Goal: Task Accomplishment & Management: Complete application form

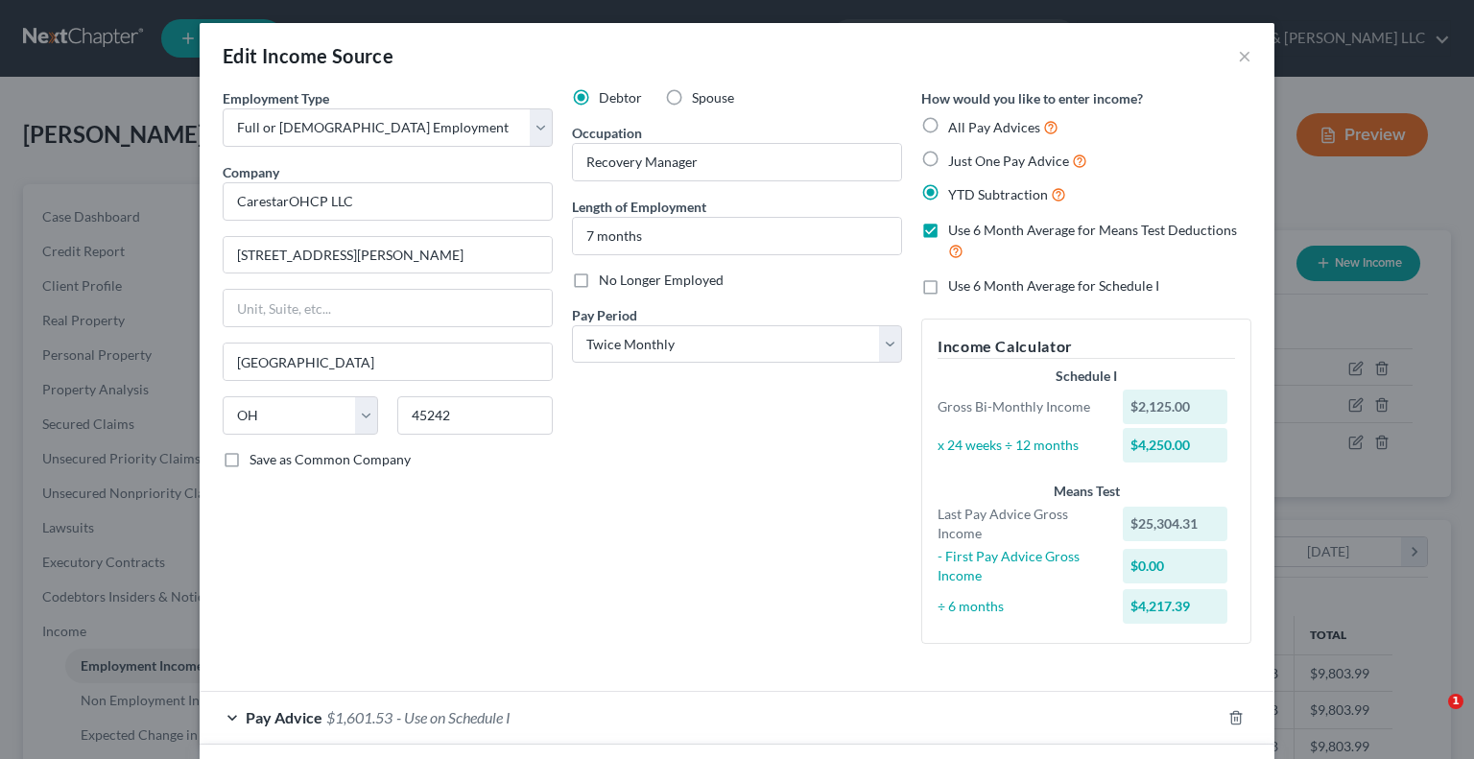
select select "0"
select select "36"
select select "1"
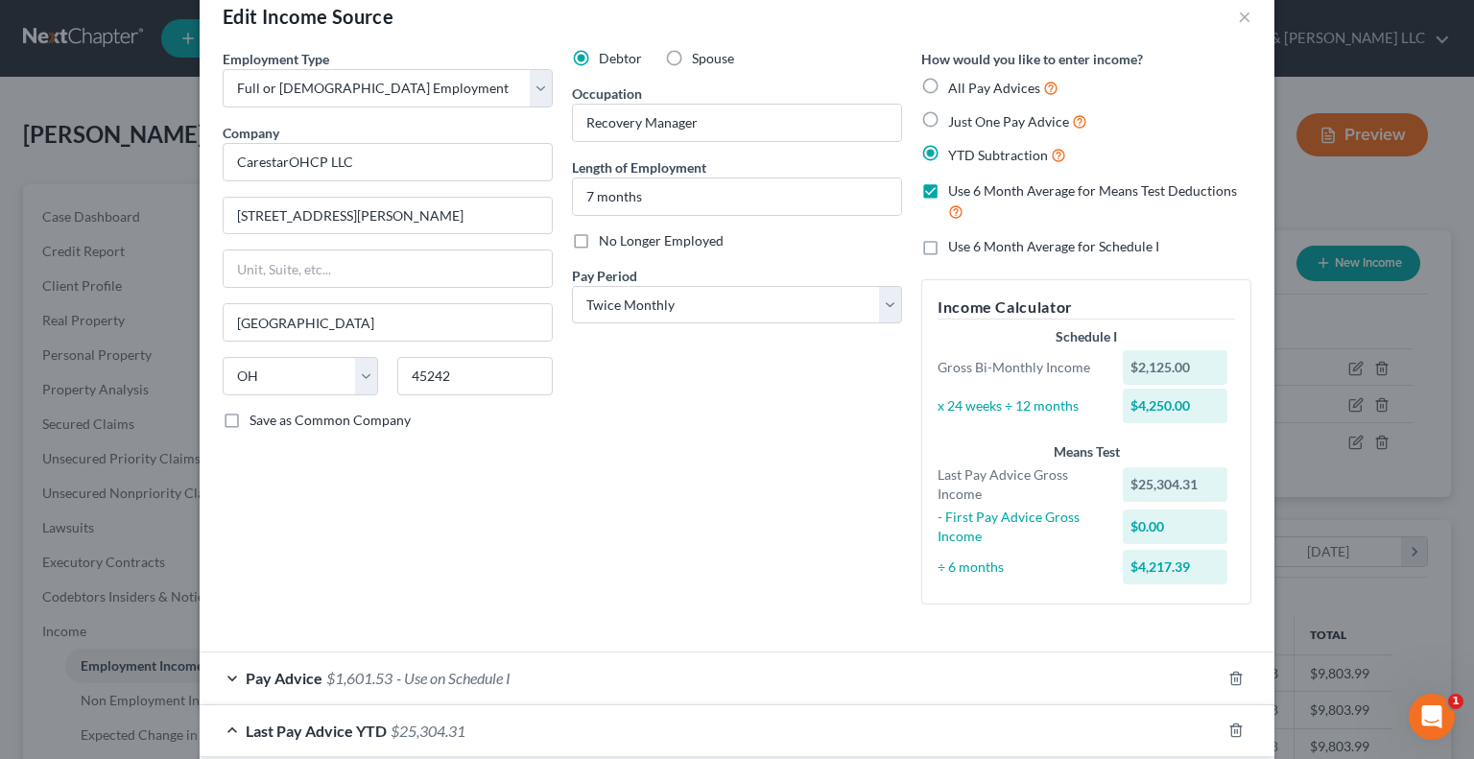
scroll to position [37, 0]
click at [599, 243] on label "No Longer Employed" at bounding box center [661, 242] width 125 height 19
click at [606, 243] on input "No Longer Employed" at bounding box center [612, 239] width 12 height 12
checkbox input "true"
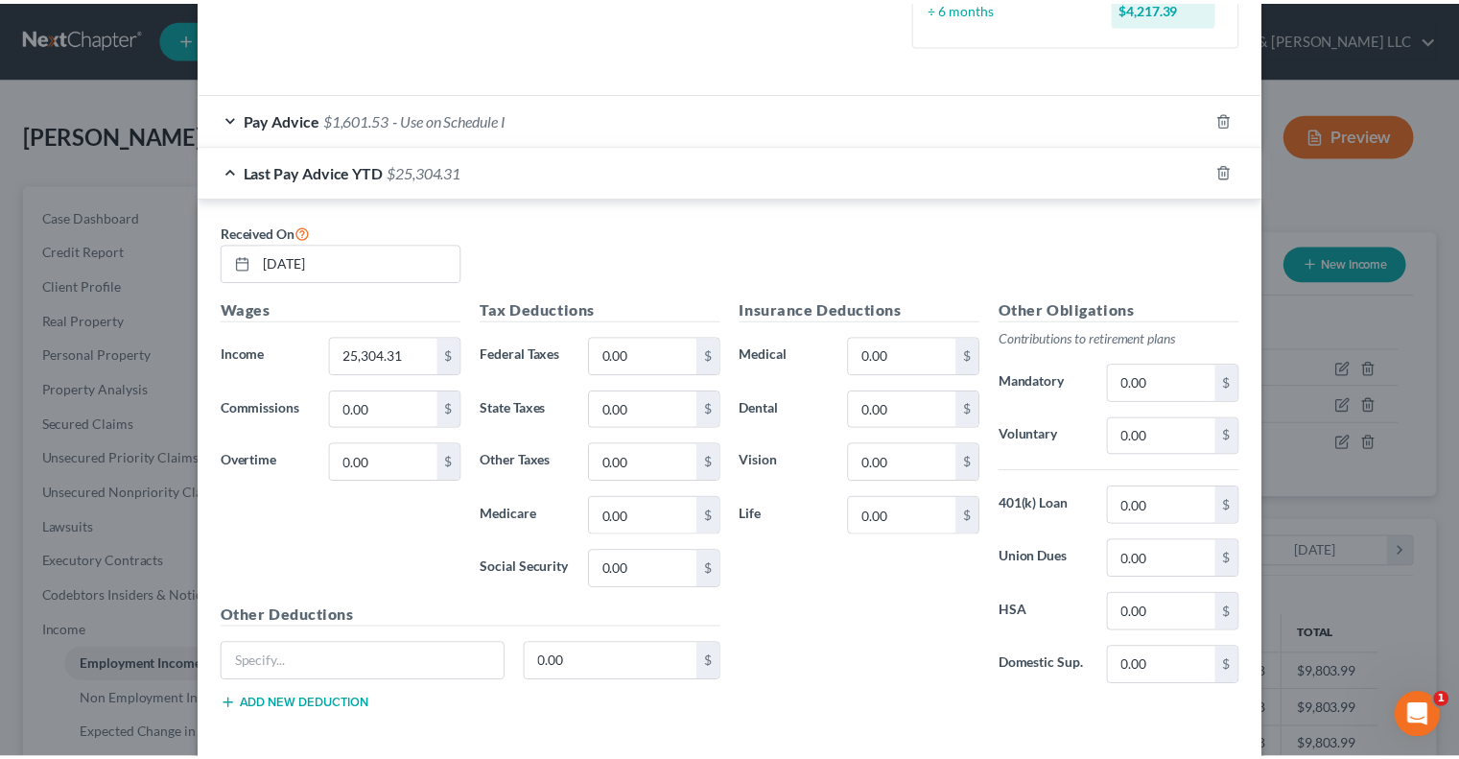
scroll to position [683, 0]
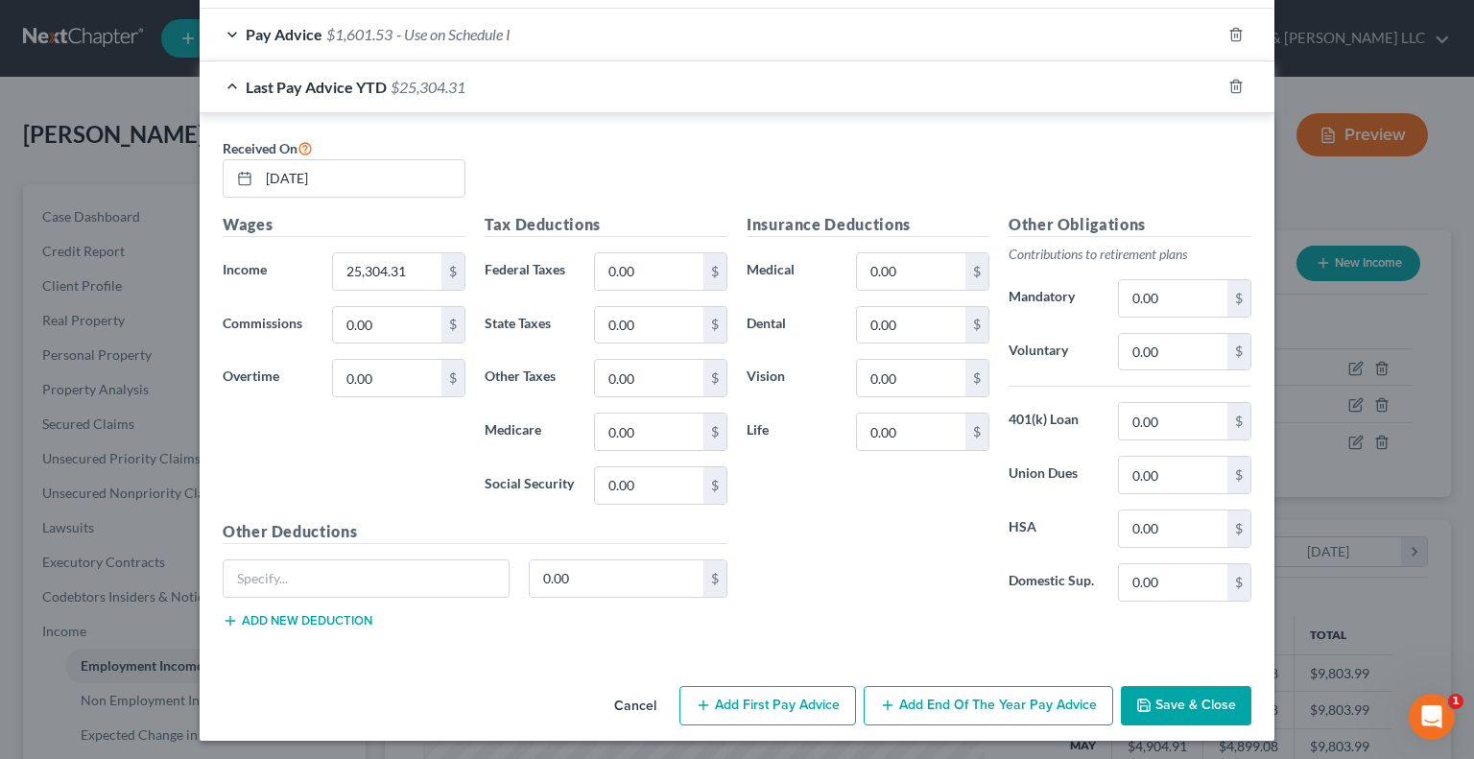
click at [1159, 701] on button "Save & Close" at bounding box center [1186, 706] width 130 height 40
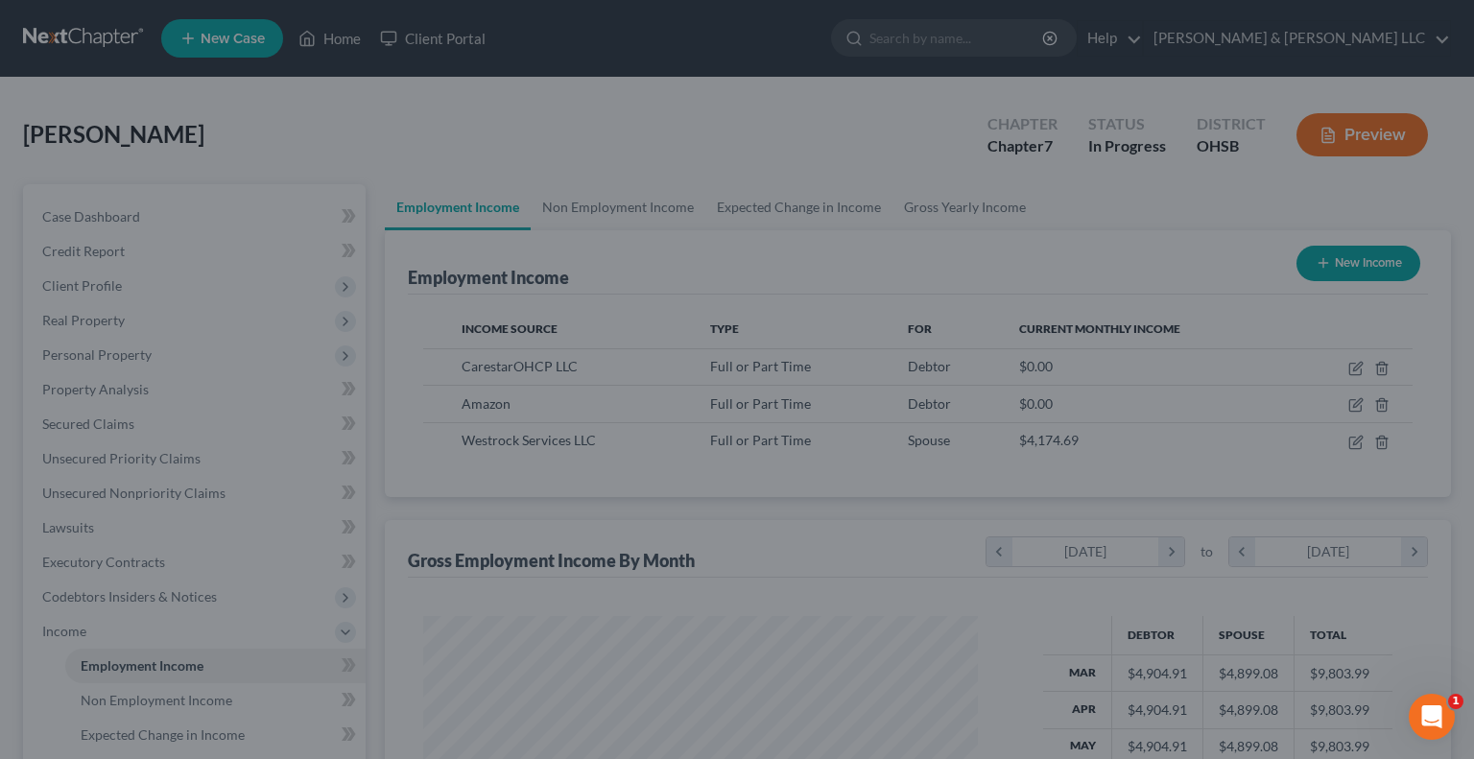
scroll to position [958990, 958738]
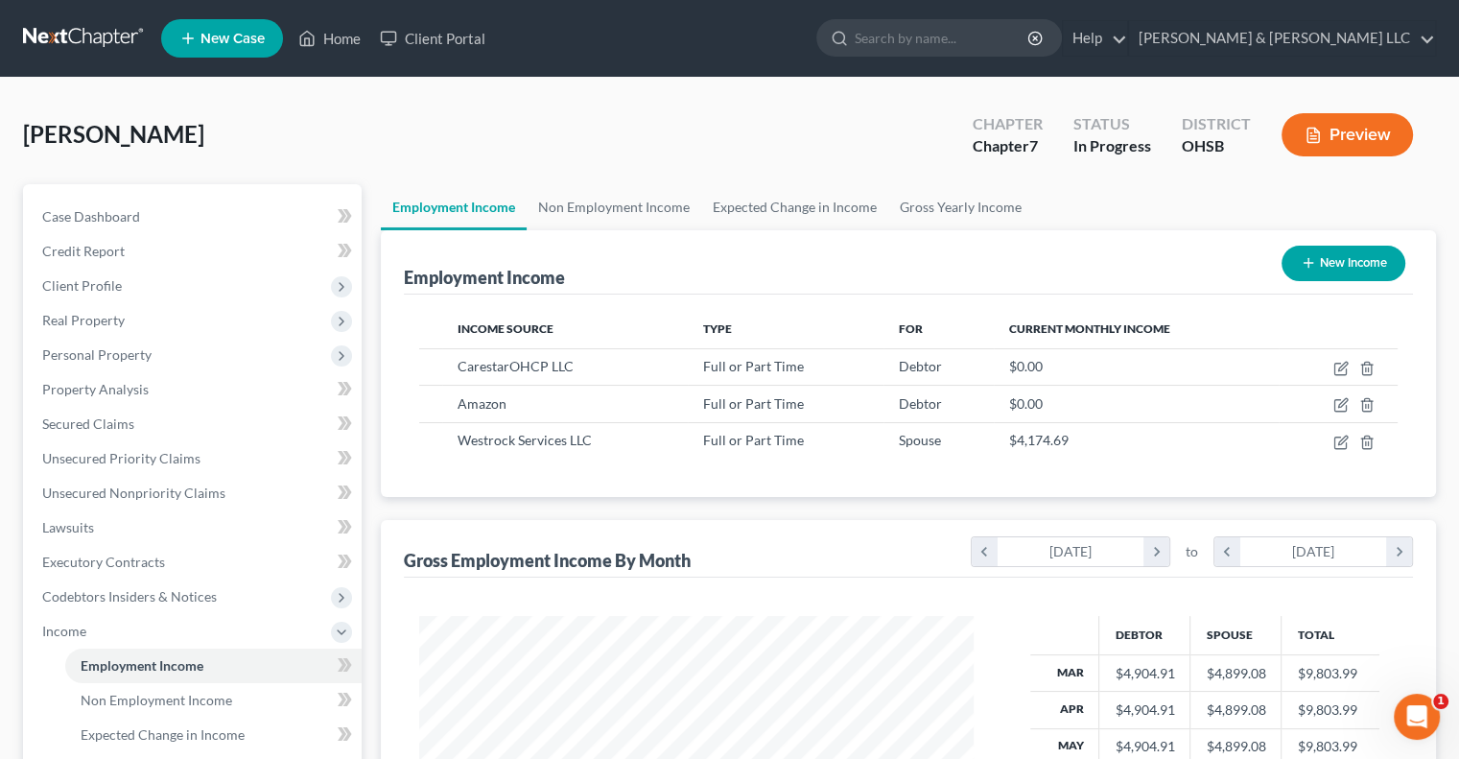
click at [1309, 248] on button "New Income" at bounding box center [1344, 263] width 124 height 35
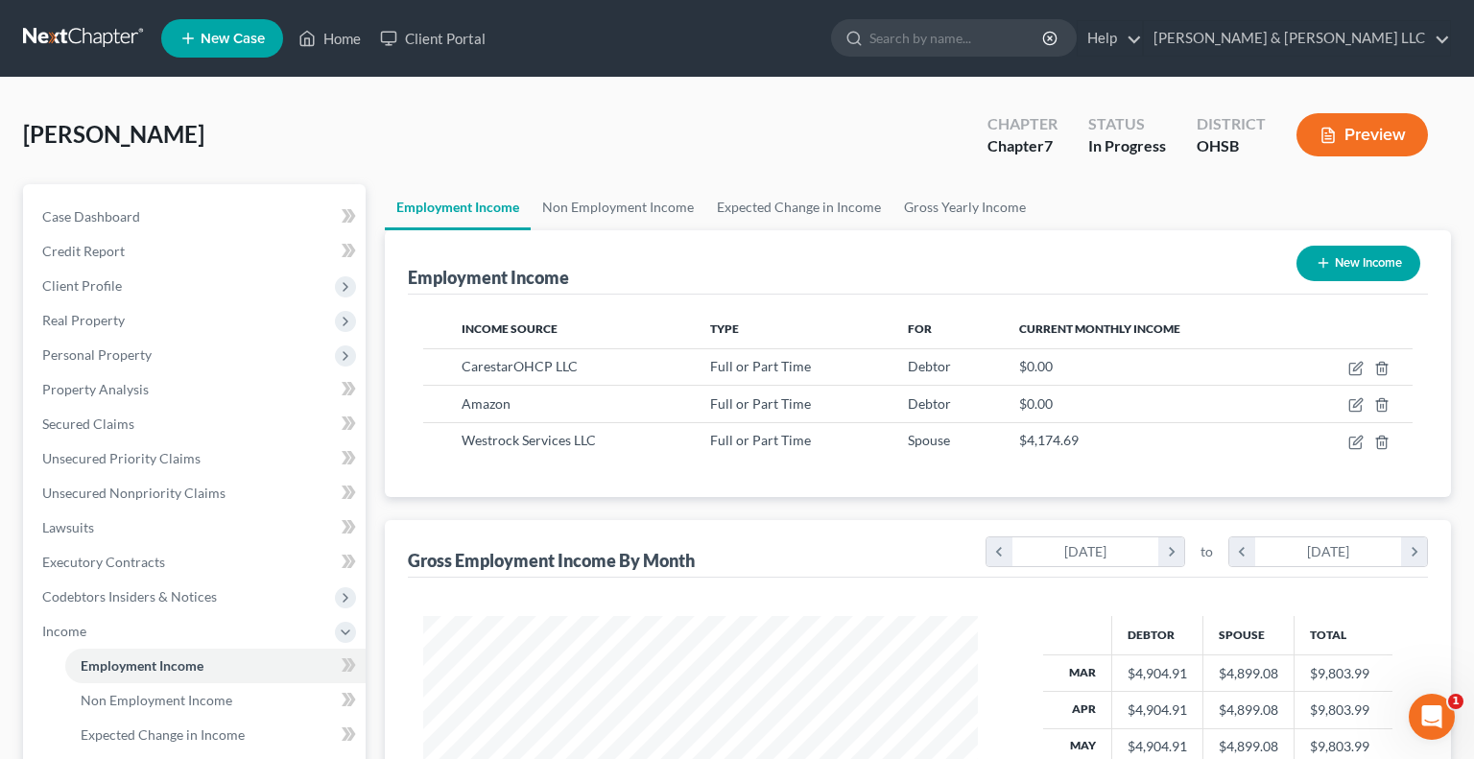
select select "0"
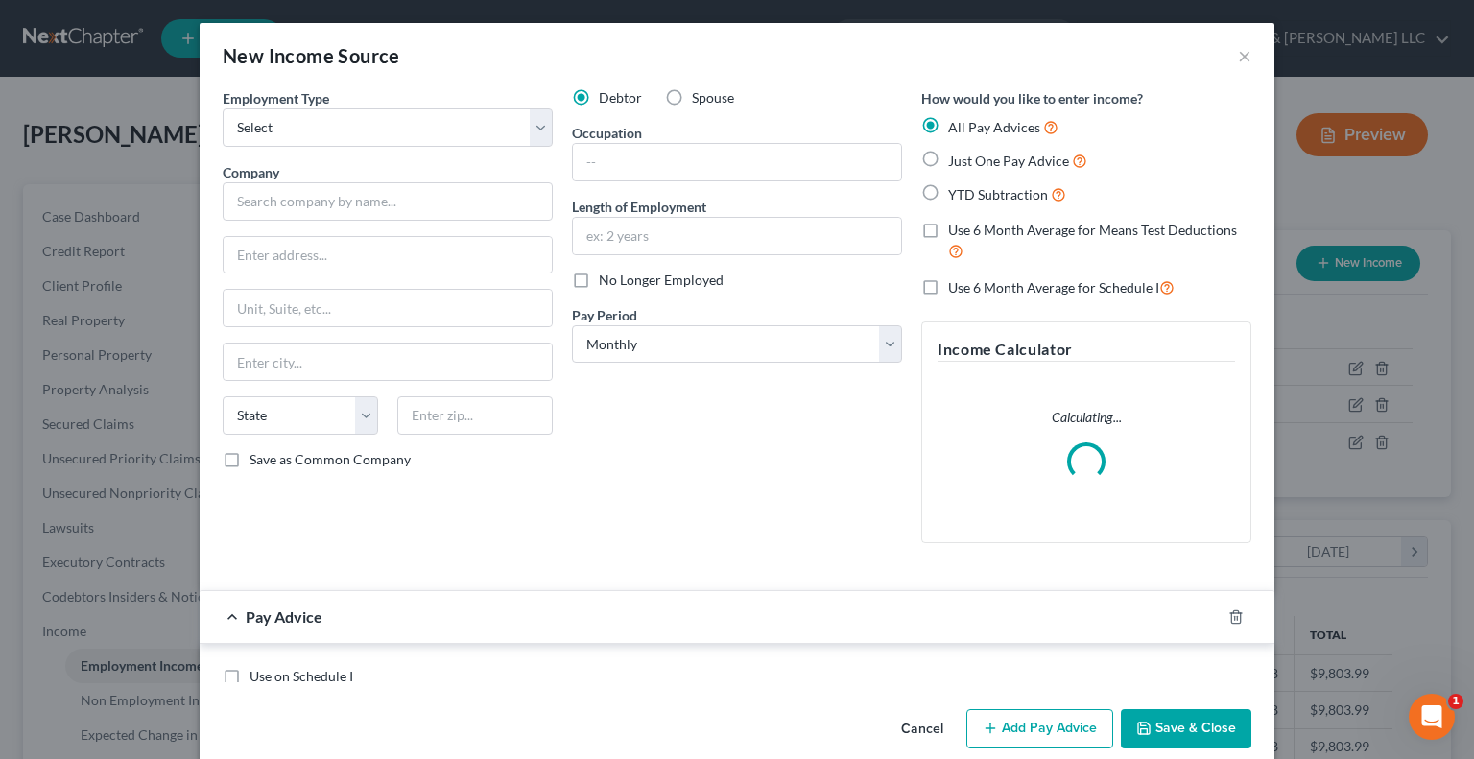
scroll to position [342, 599]
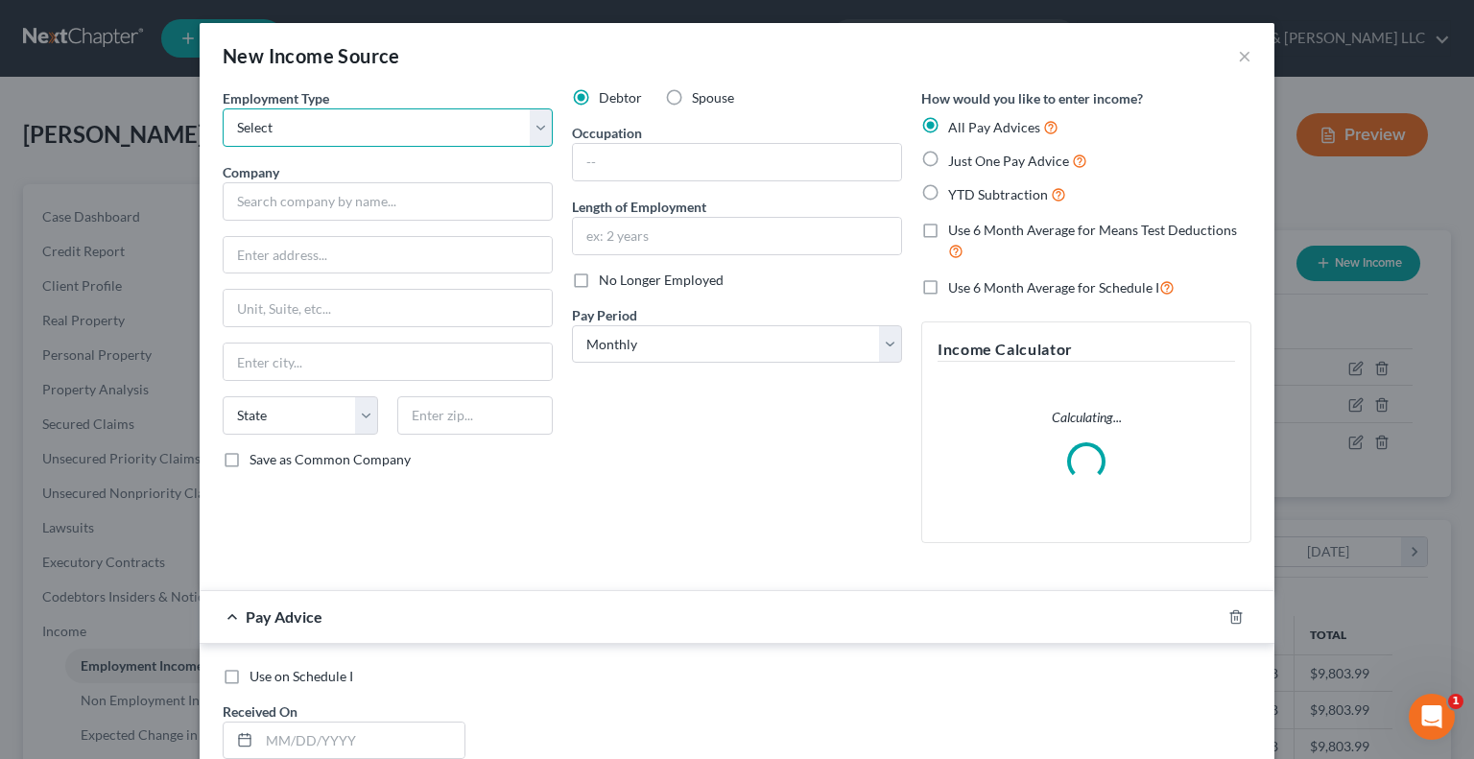
click at [469, 126] on select "Select Full or Part Time Employment Self Employment" at bounding box center [388, 127] width 330 height 38
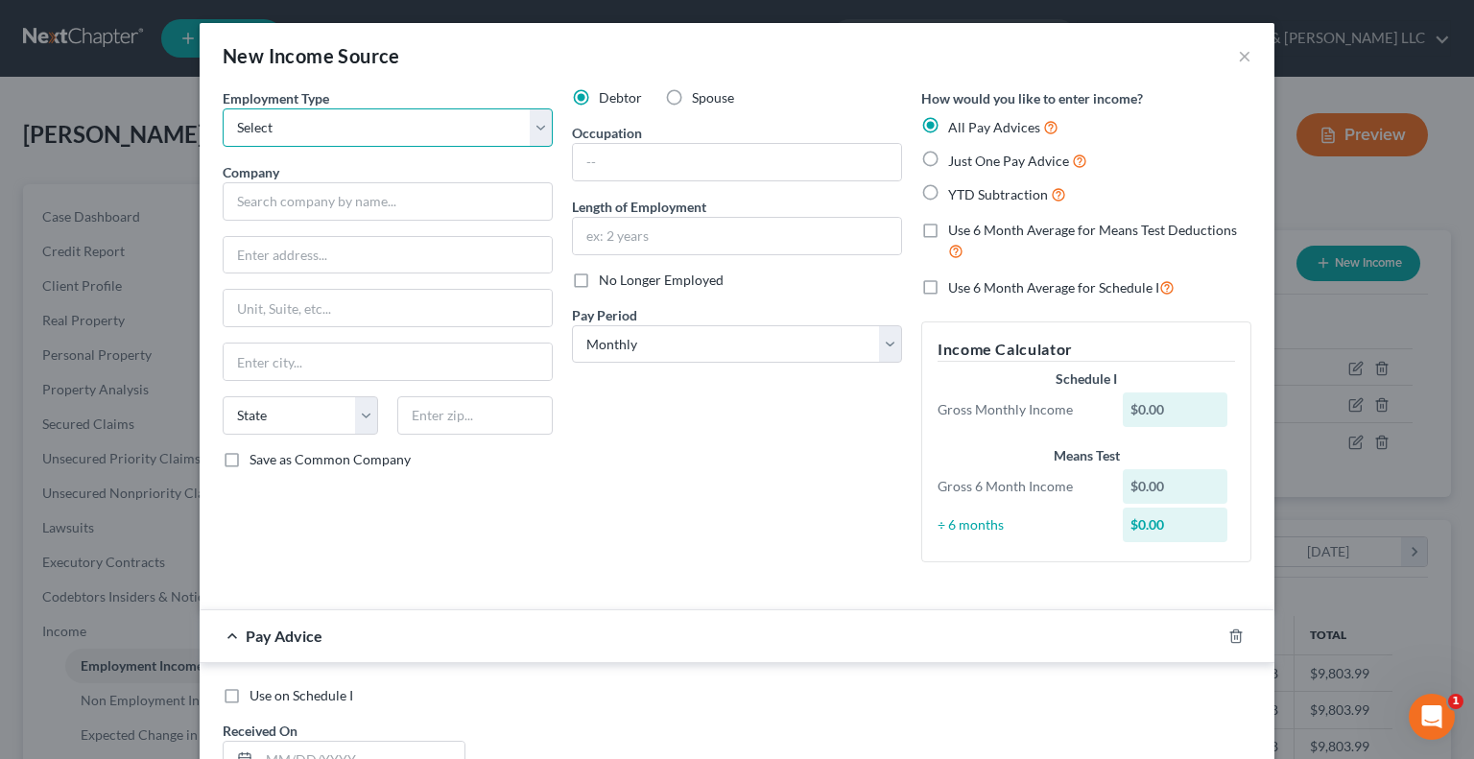
select select "0"
click at [223, 108] on select "Select Full or Part Time Employment Self Employment" at bounding box center [388, 127] width 330 height 38
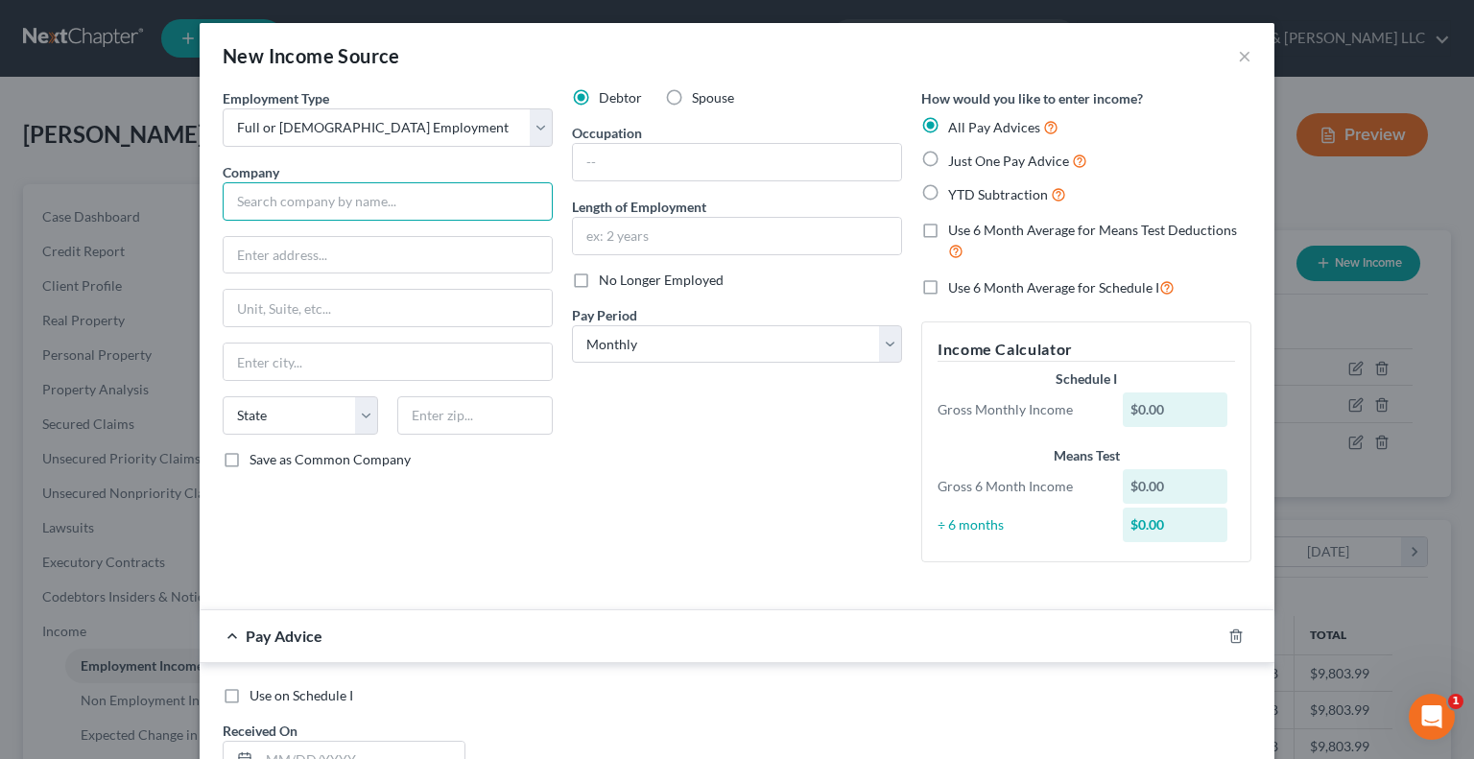
click at [426, 199] on input "text" at bounding box center [388, 201] width 330 height 38
type input "Cincinnati City School District"
type input "PO Box 5384"
type input "45202"
type input "Cincinnati"
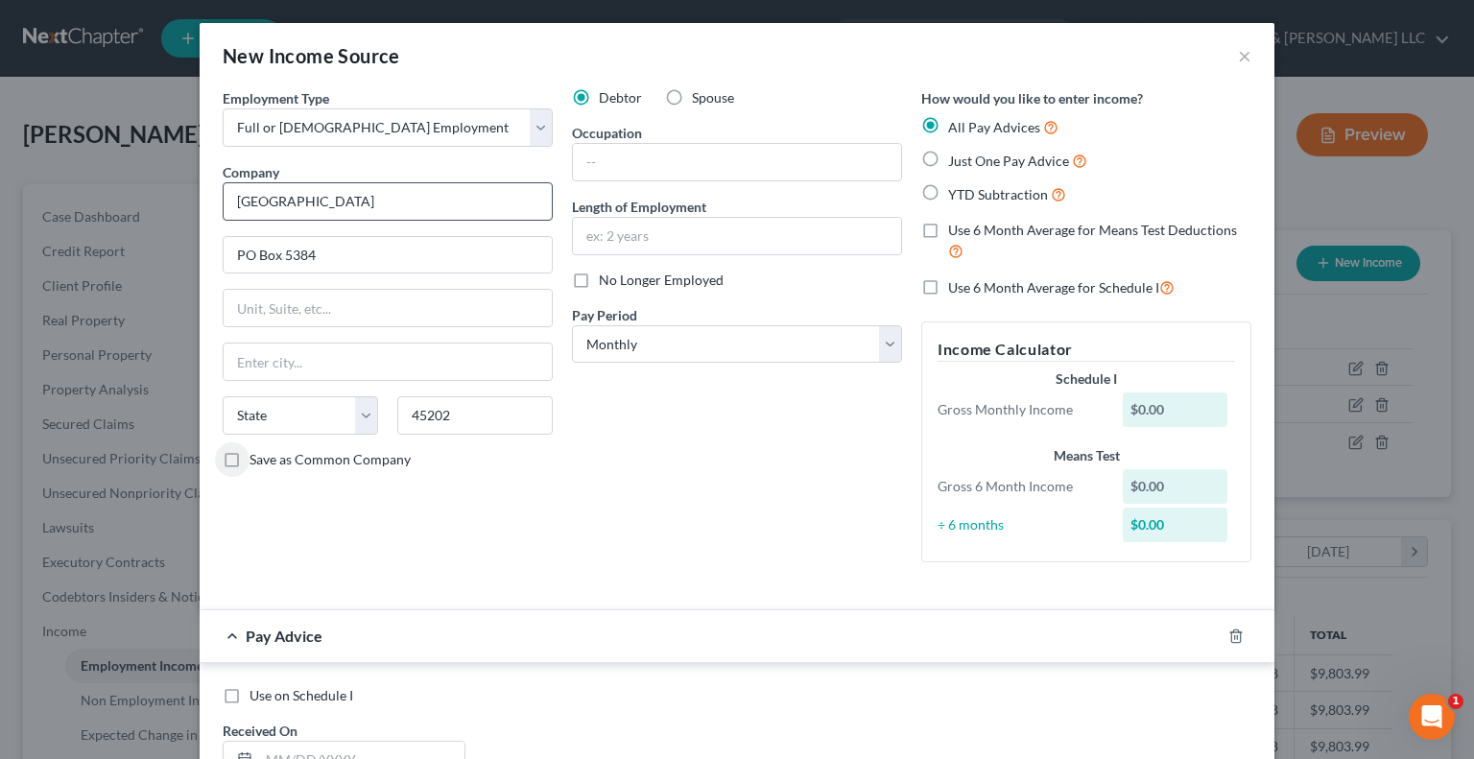
select select "36"
click at [634, 243] on input "text" at bounding box center [737, 236] width 328 height 36
type input "1 month"
click at [625, 356] on select "Select Monthly Twice Monthly Every Other Week Weekly" at bounding box center [737, 344] width 330 height 38
select select "2"
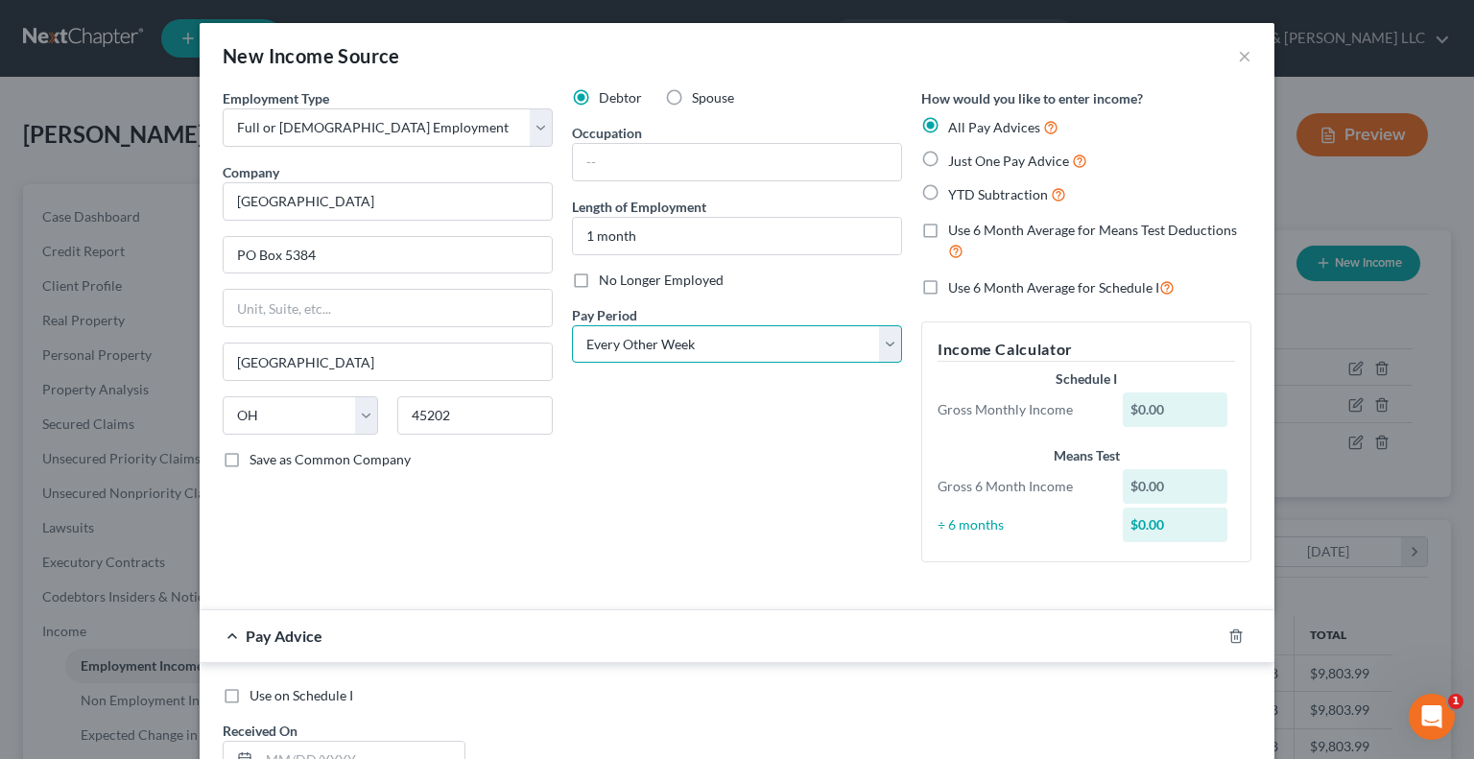
click at [572, 325] on select "Select Monthly Twice Monthly Every Other Week Weekly" at bounding box center [737, 344] width 330 height 38
click at [948, 192] on label "YTD Subtraction" at bounding box center [1007, 194] width 118 height 22
click at [955, 192] on input "YTD Subtraction" at bounding box center [961, 189] width 12 height 12
radio input "true"
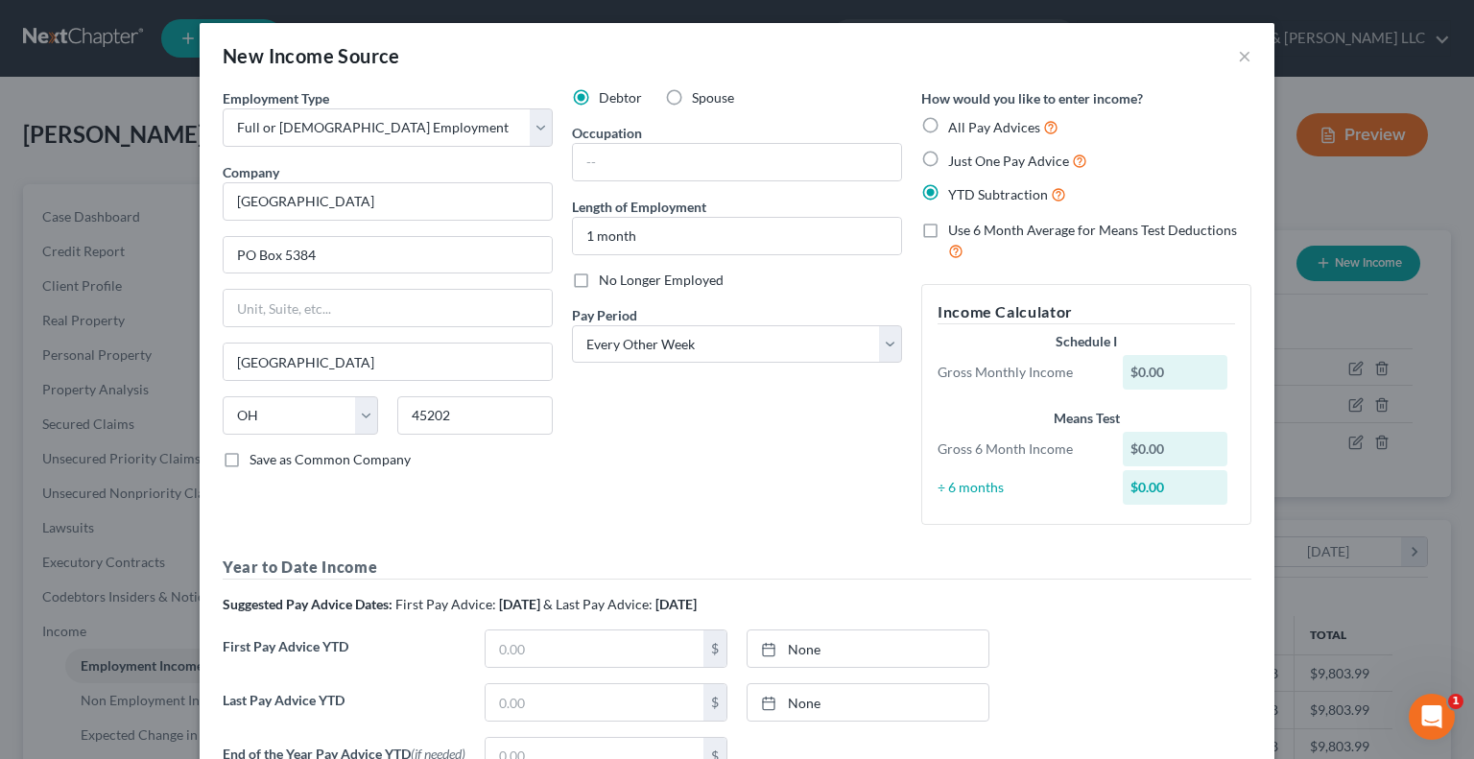
click at [948, 229] on label "Use 6 Month Average for Means Test Deductions" at bounding box center [1099, 241] width 303 height 41
click at [955, 229] on input "Use 6 Month Average for Means Test Deductions" at bounding box center [961, 227] width 12 height 12
checkbox input "true"
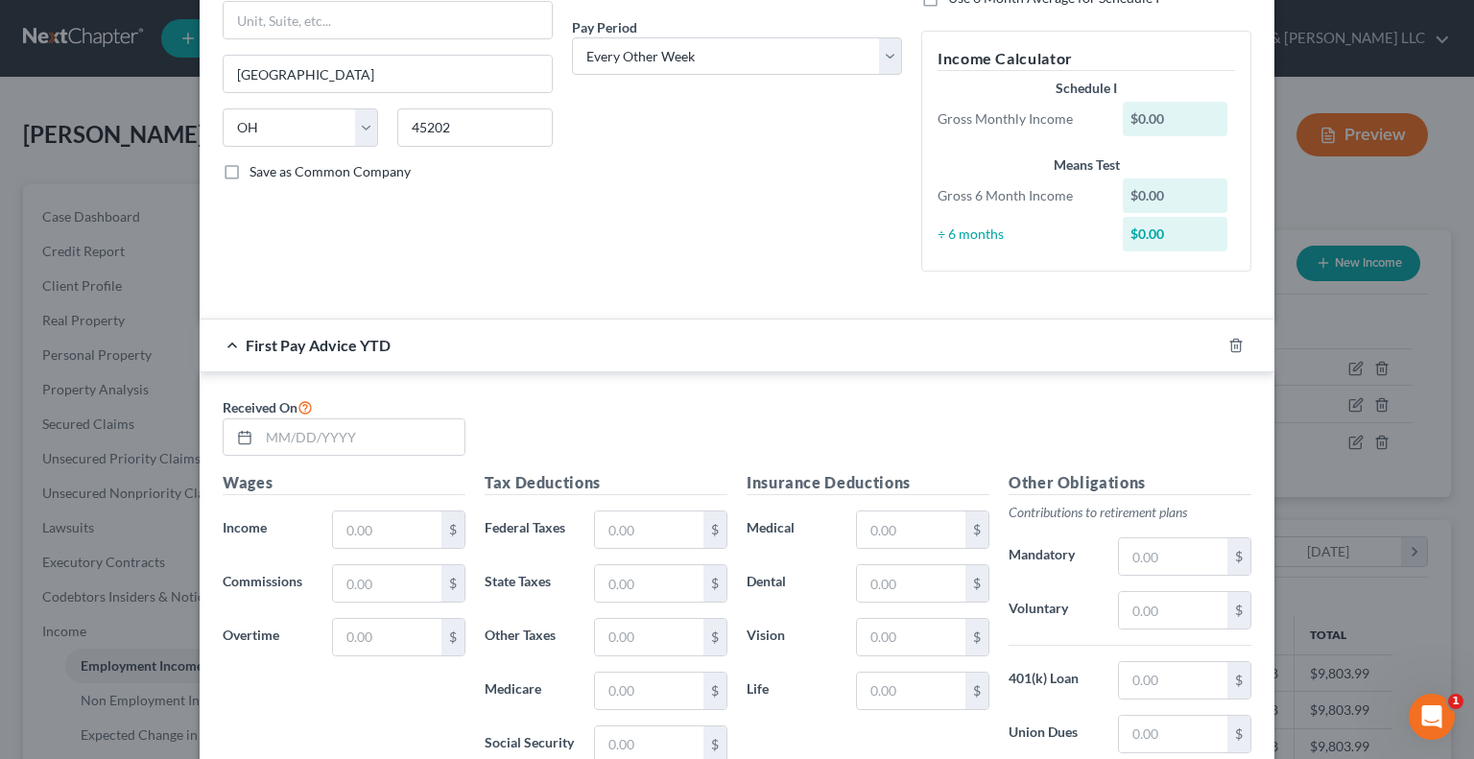
scroll to position [384, 0]
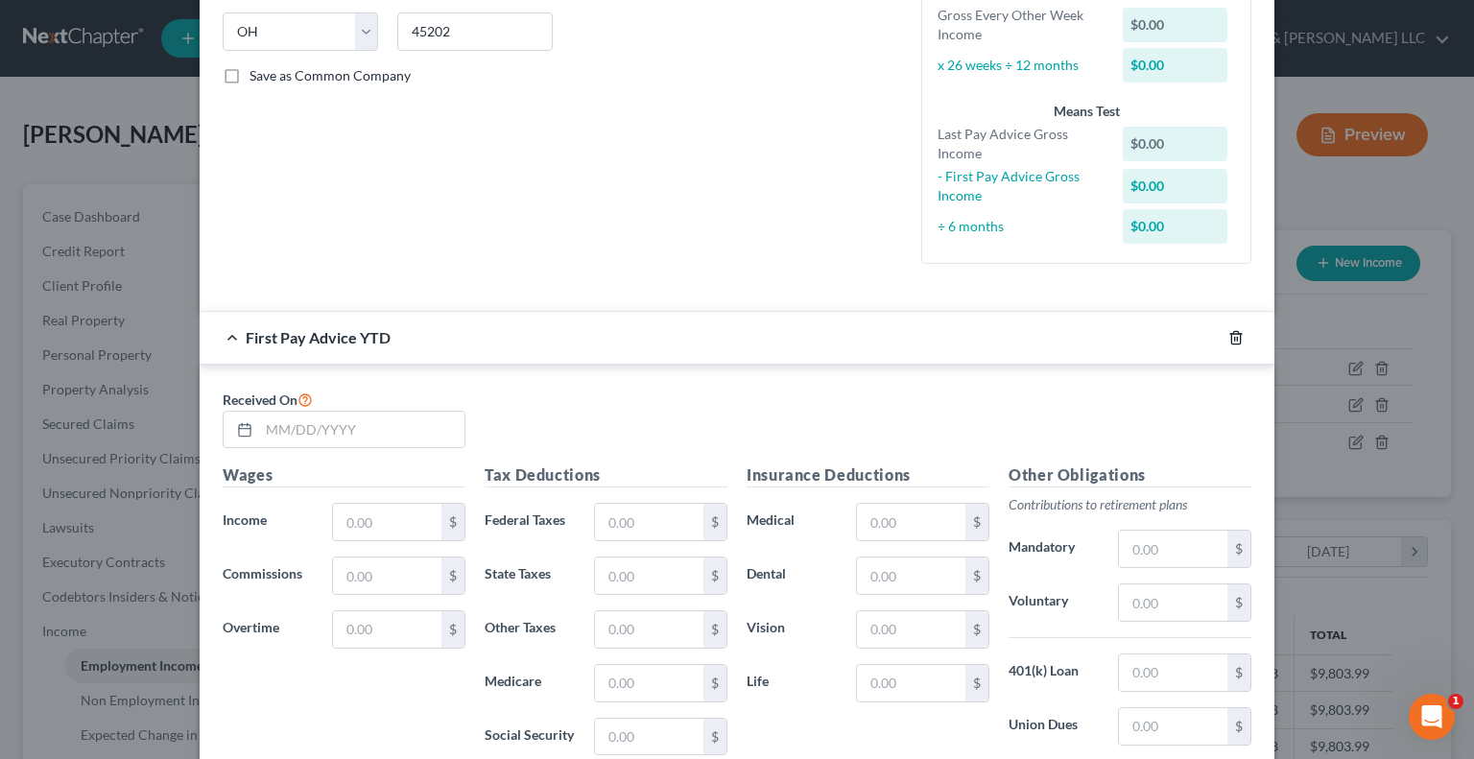
click at [1231, 343] on icon "button" at bounding box center [1235, 337] width 9 height 12
click at [1232, 334] on icon "button" at bounding box center [1235, 337] width 15 height 15
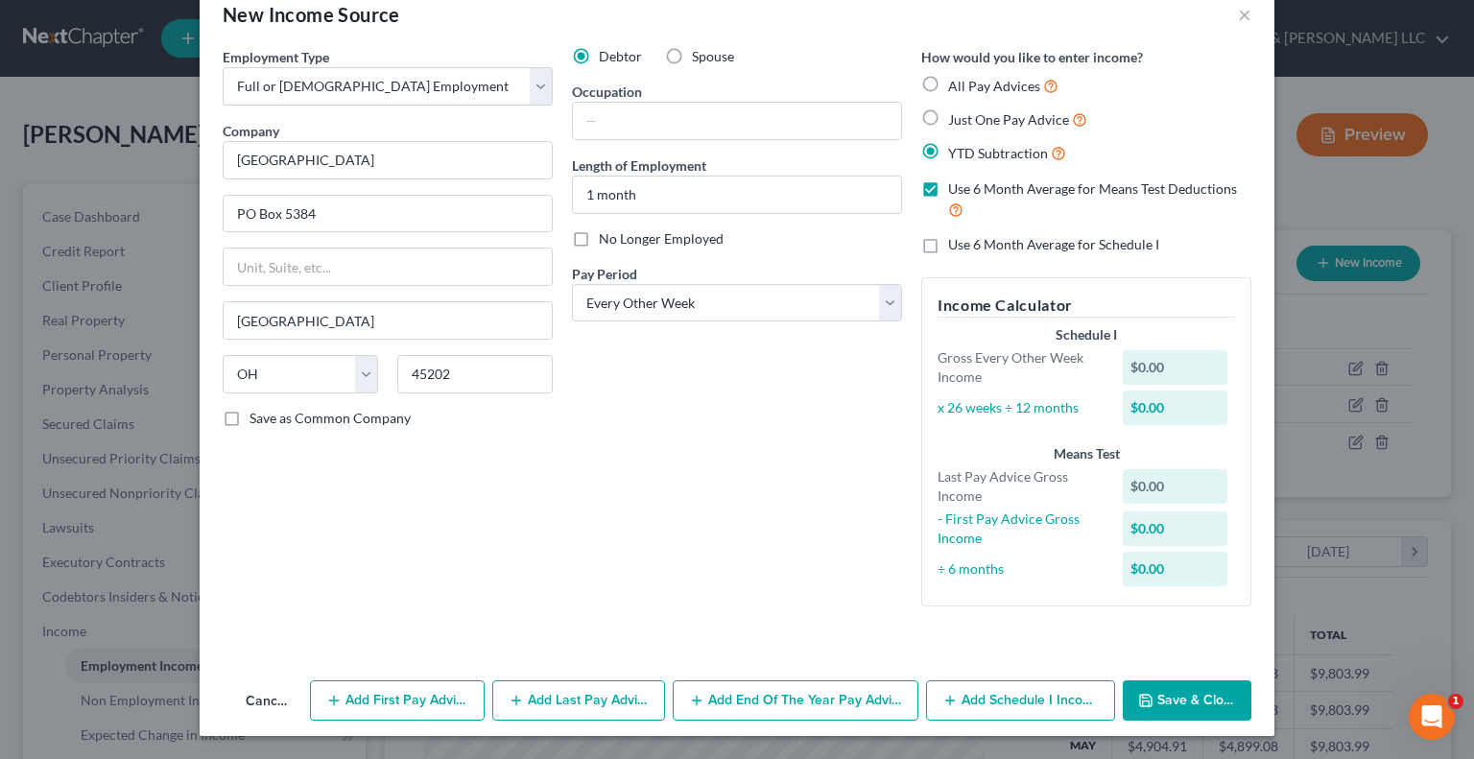
scroll to position [40, 0]
click at [978, 712] on button "Add Schedule I Income" at bounding box center [1020, 701] width 189 height 40
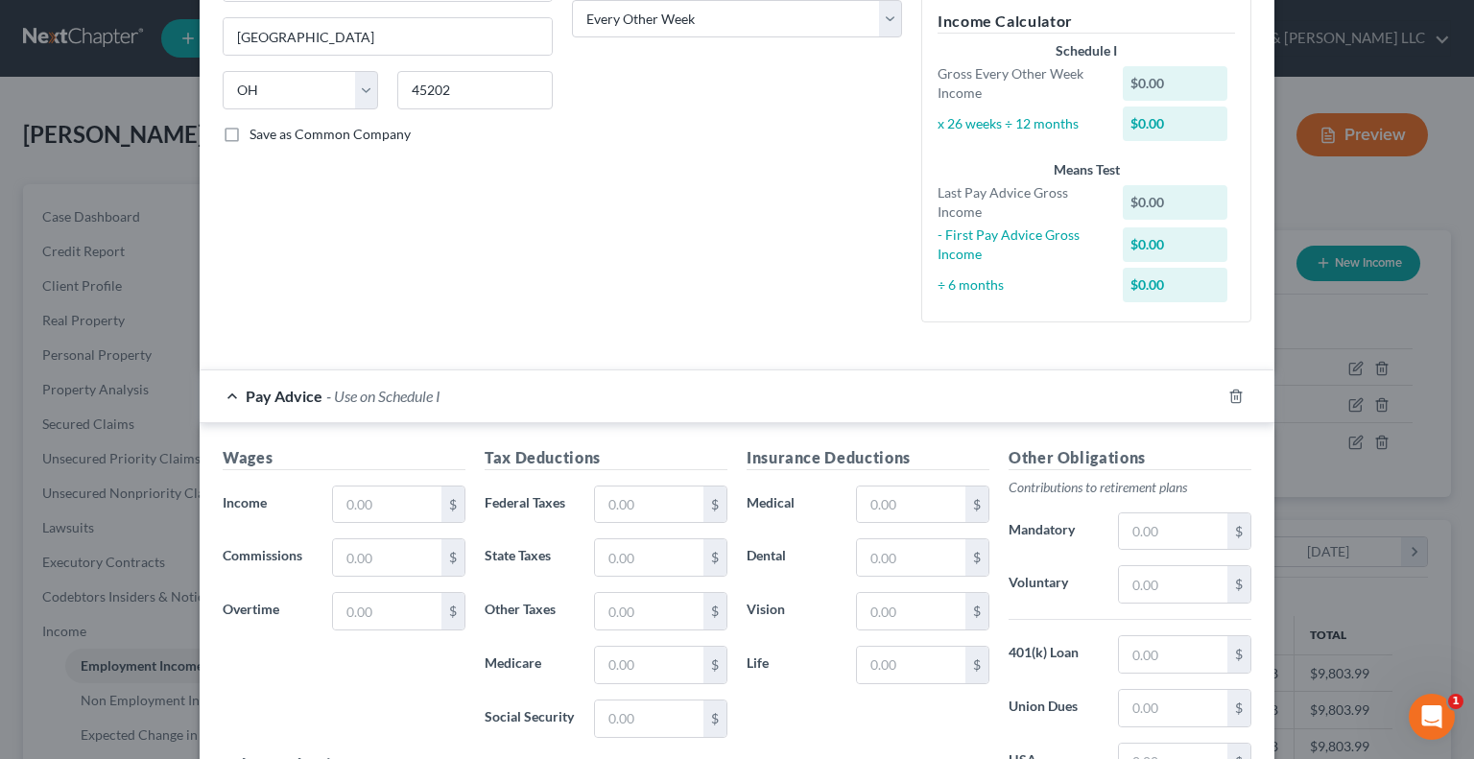
scroll to position [328, 0]
click at [403, 499] on input "text" at bounding box center [387, 502] width 108 height 36
type input "1,470"
click at [614, 505] on input "text" at bounding box center [649, 502] width 108 height 36
type input "184.01"
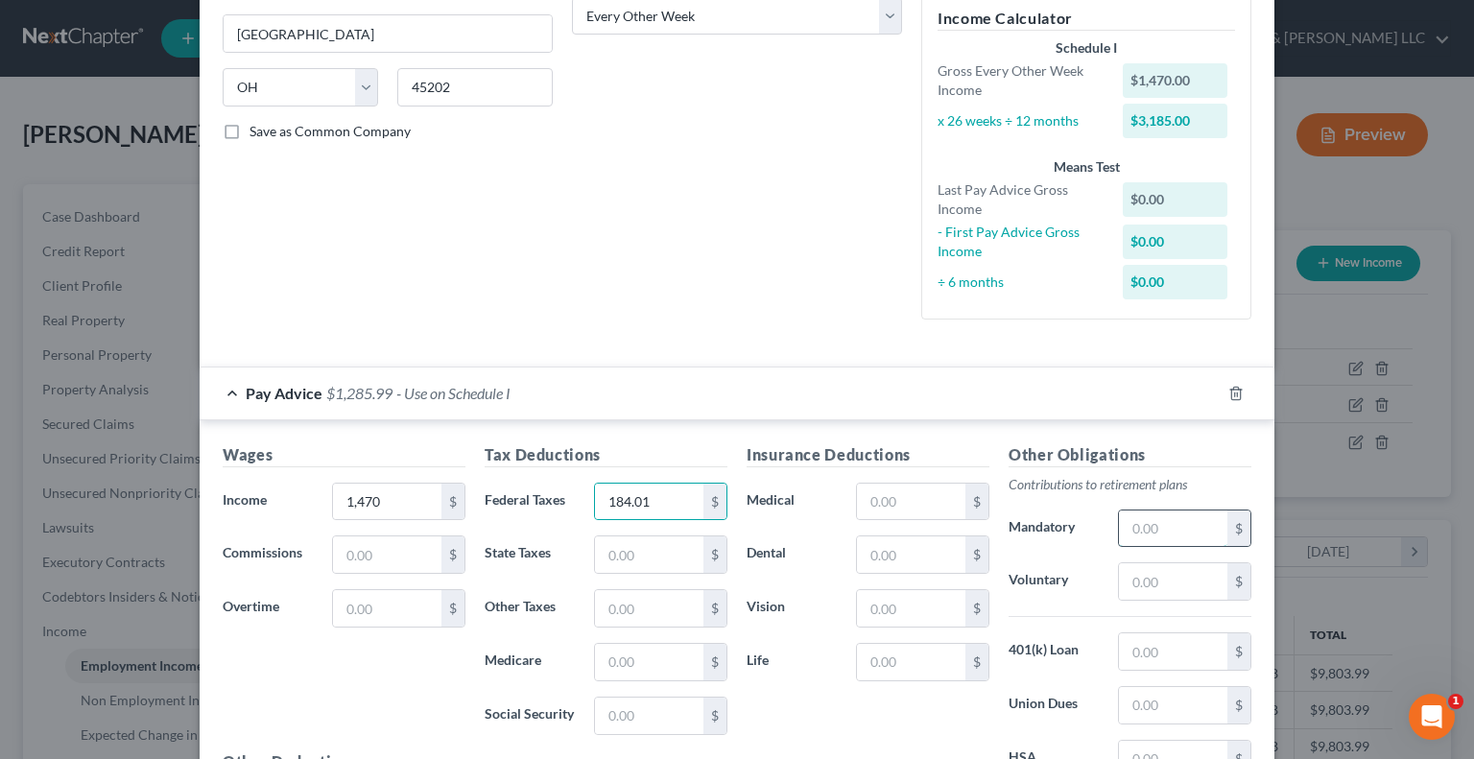
click at [1153, 531] on input "text" at bounding box center [1173, 528] width 108 height 36
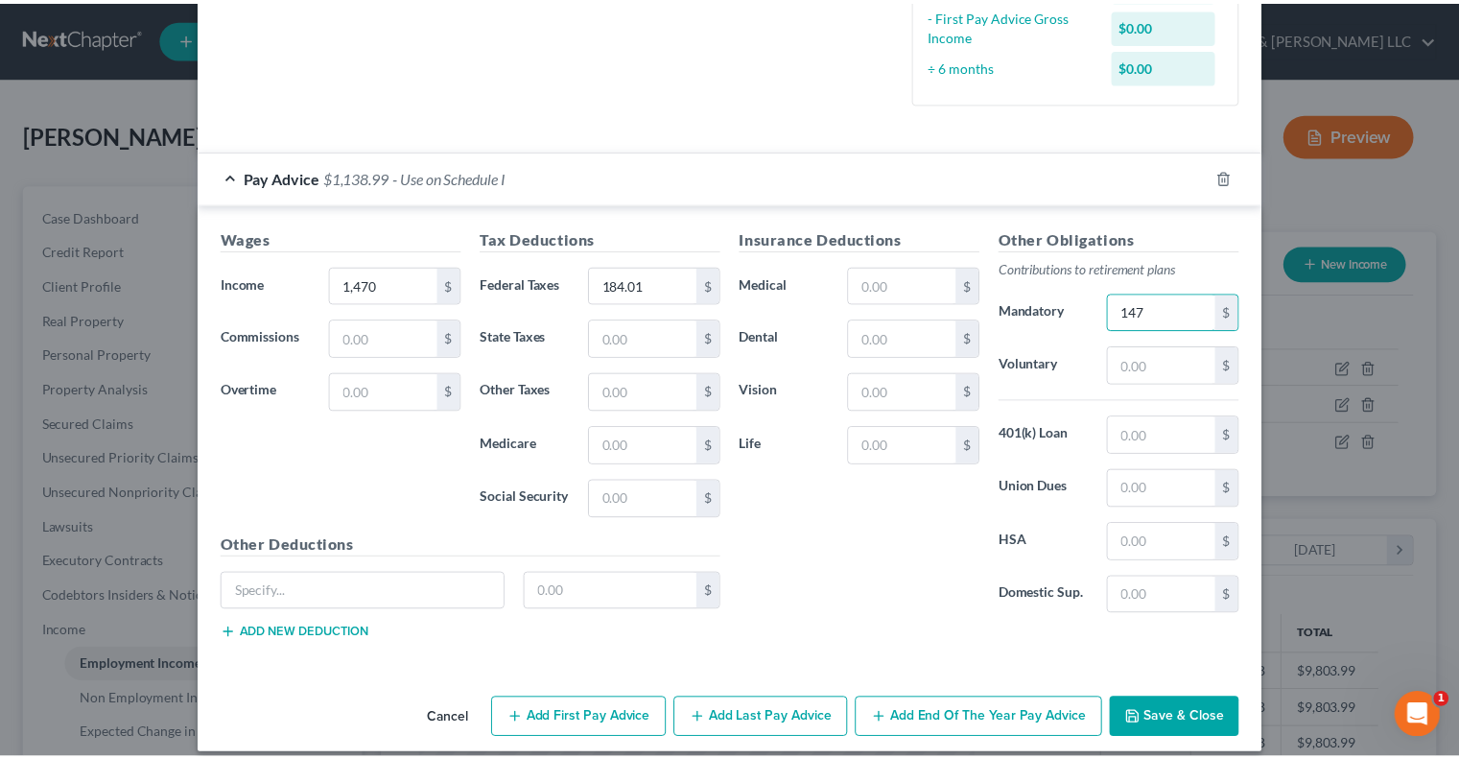
scroll to position [559, 0]
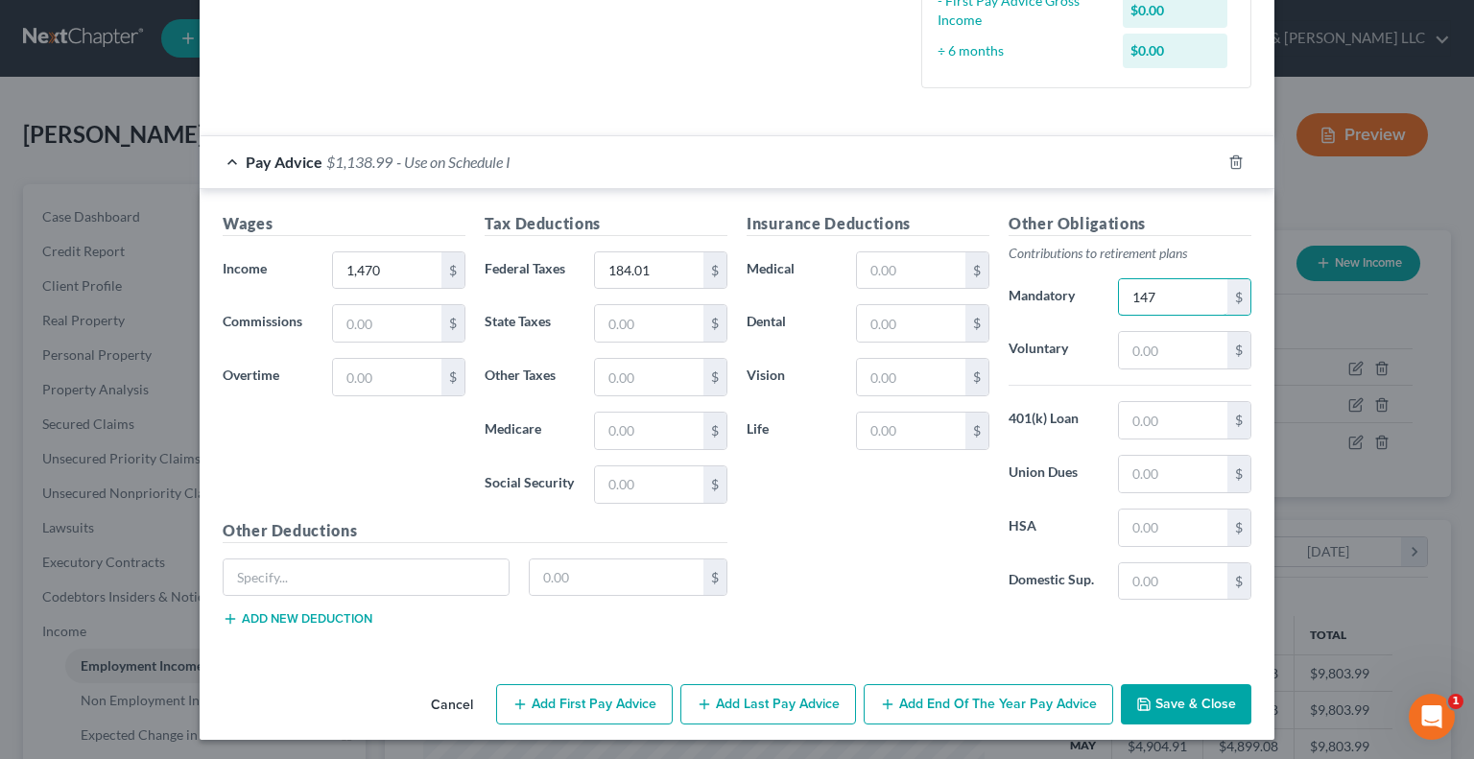
type input "147"
click at [1170, 700] on button "Save & Close" at bounding box center [1186, 704] width 130 height 40
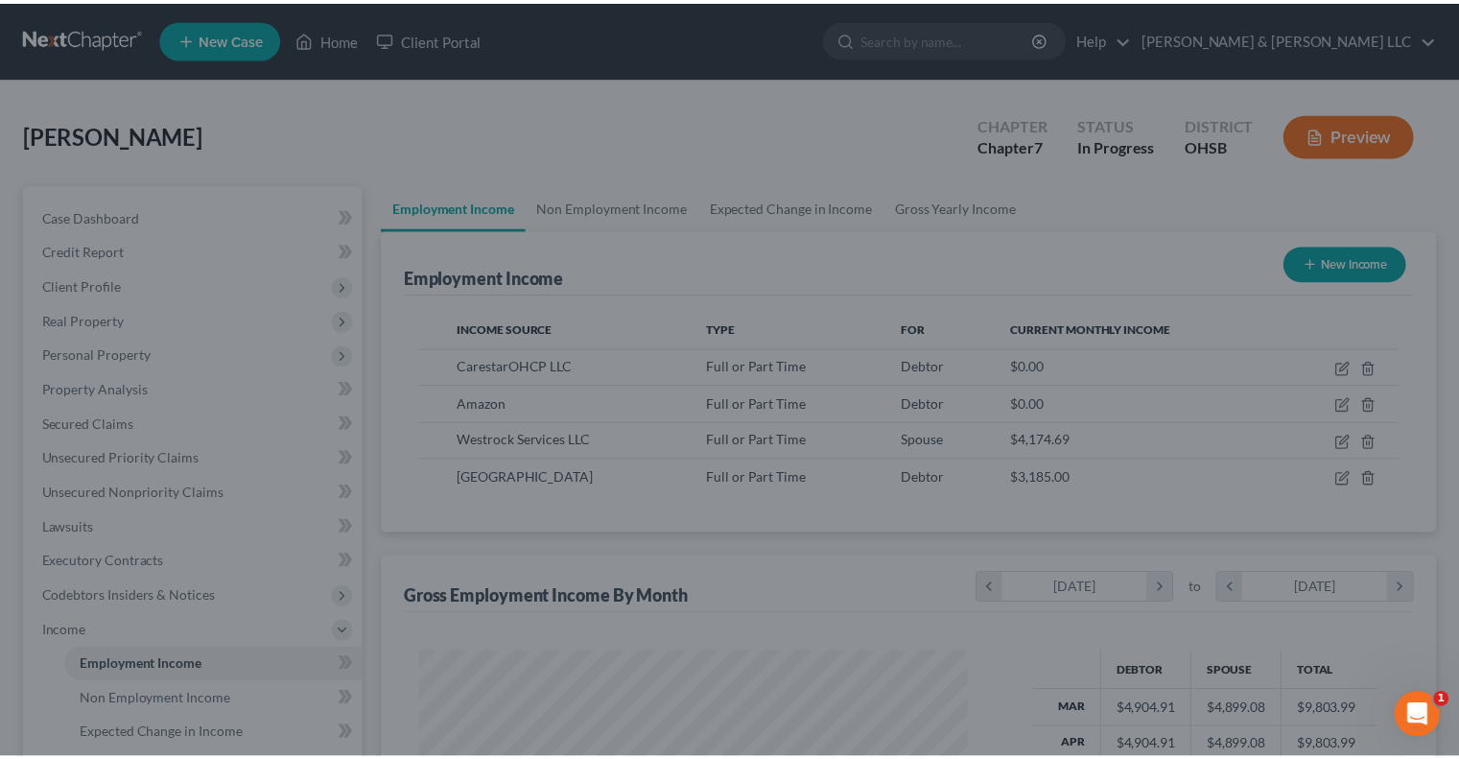
scroll to position [958990, 958738]
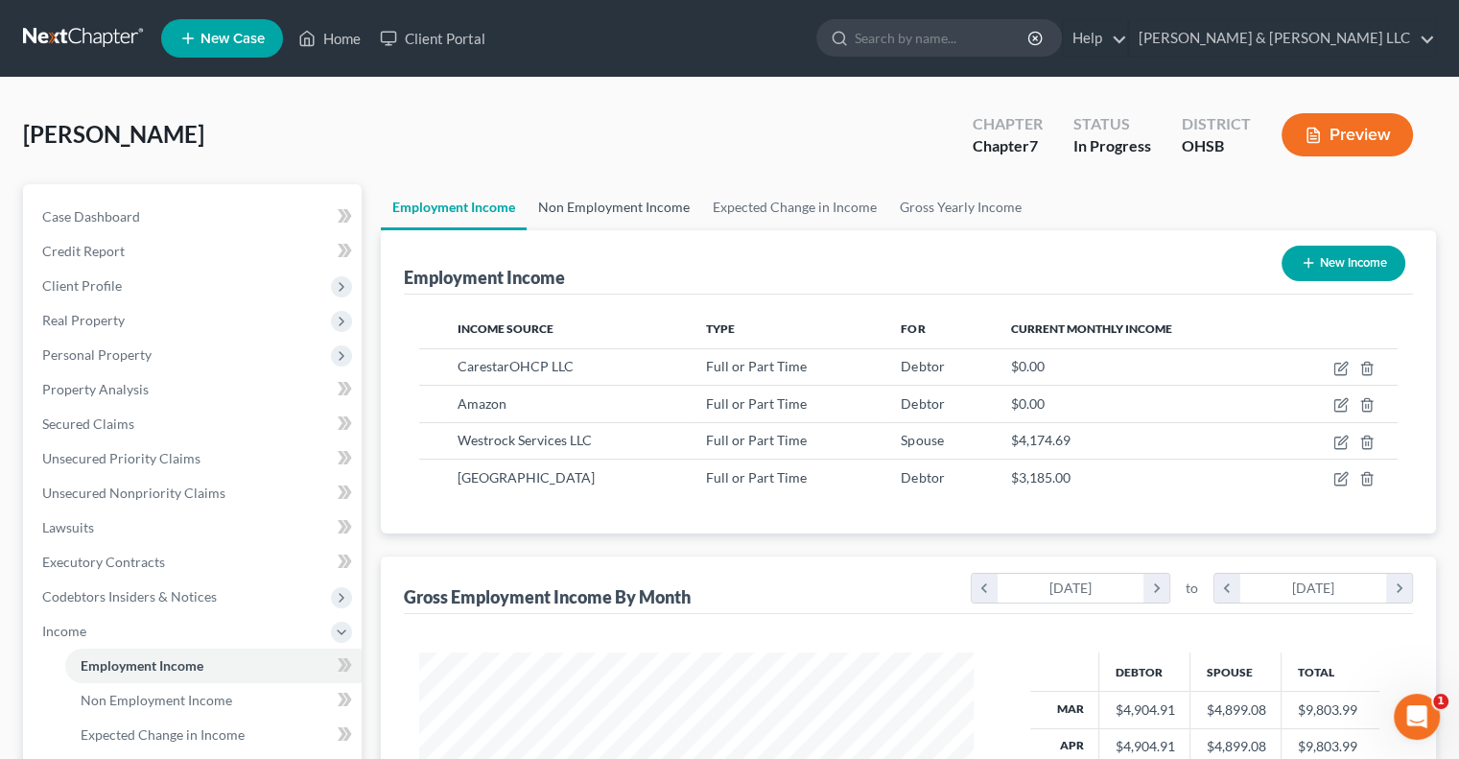
click at [608, 210] on link "Non Employment Income" at bounding box center [614, 207] width 175 height 46
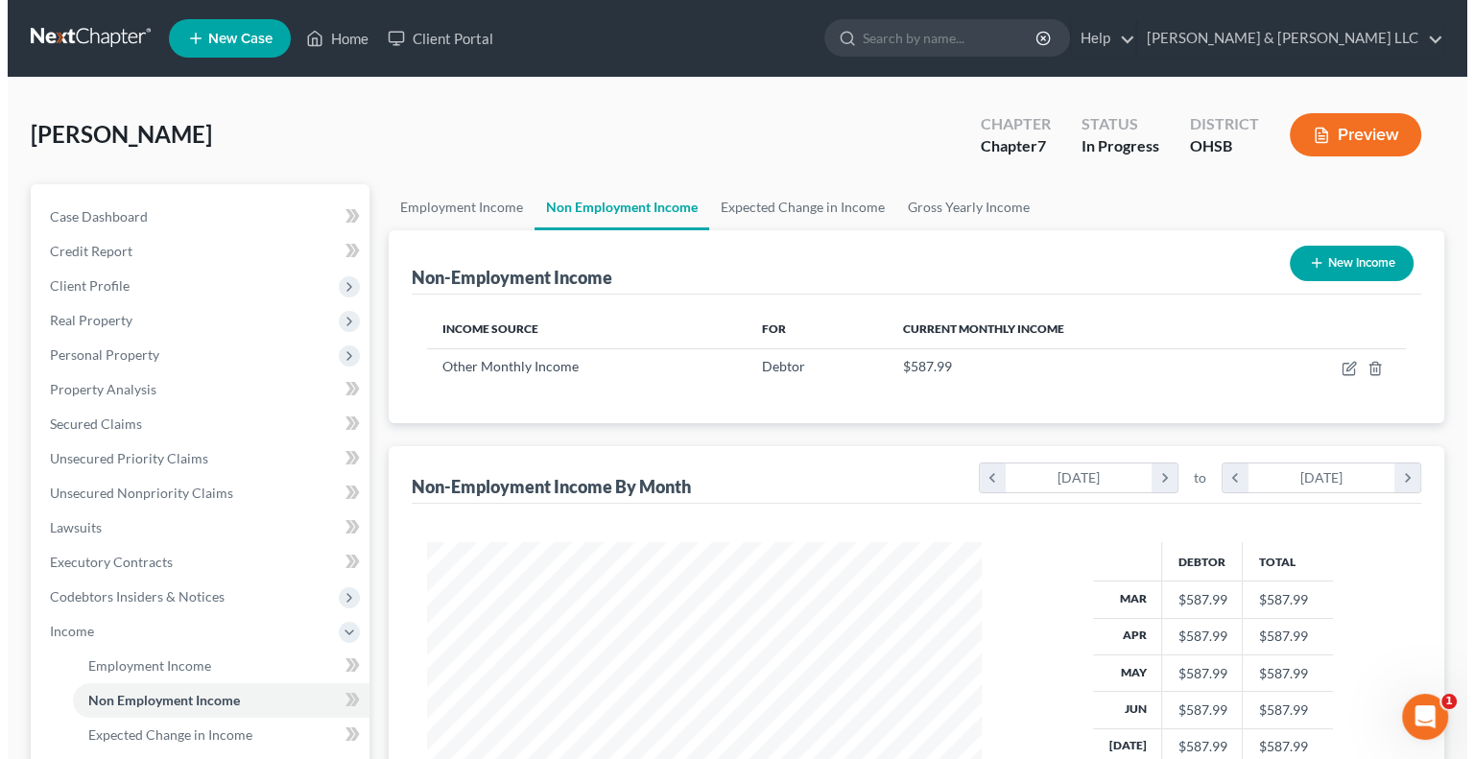
scroll to position [342, 592]
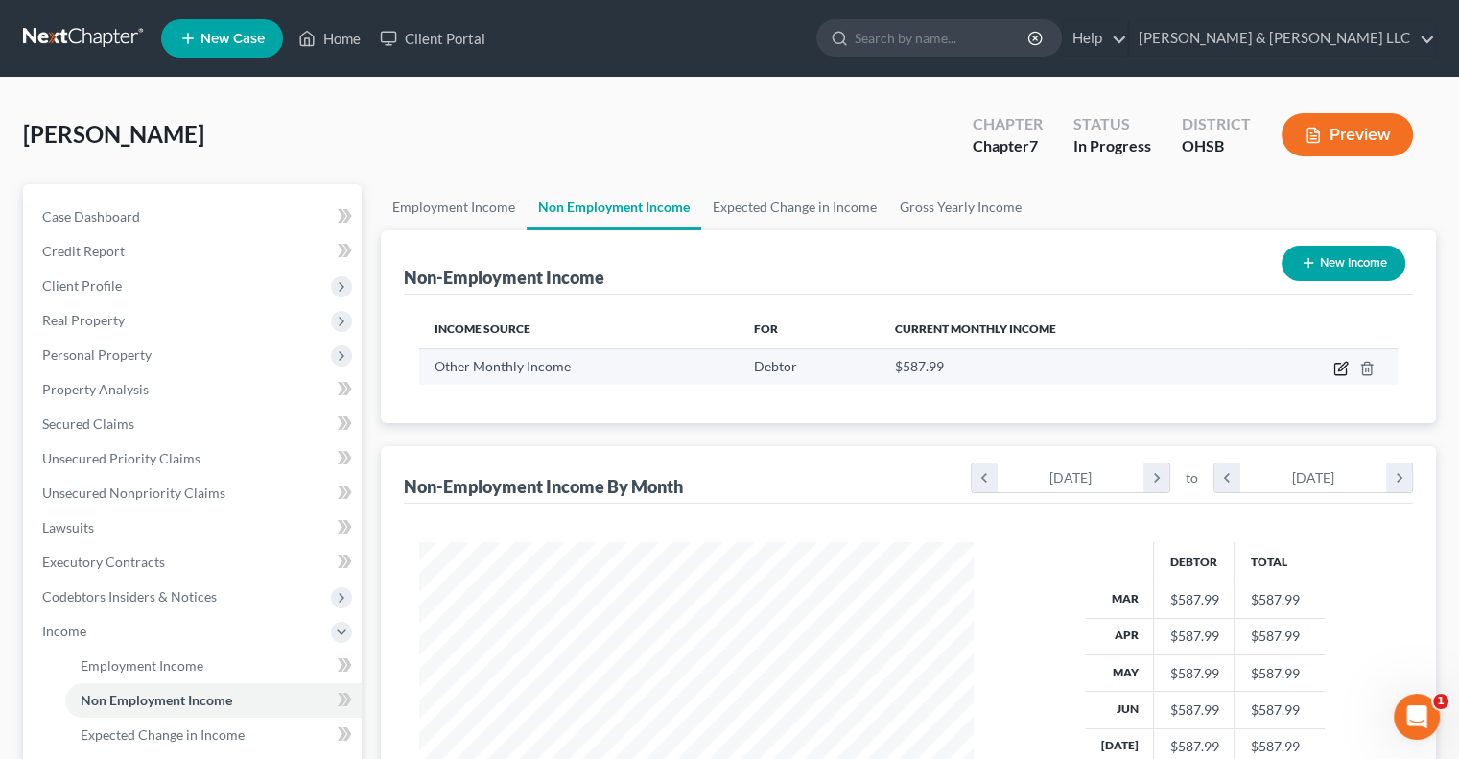
click at [1342, 366] on icon "button" at bounding box center [1340, 368] width 15 height 15
select select "13"
select select "0"
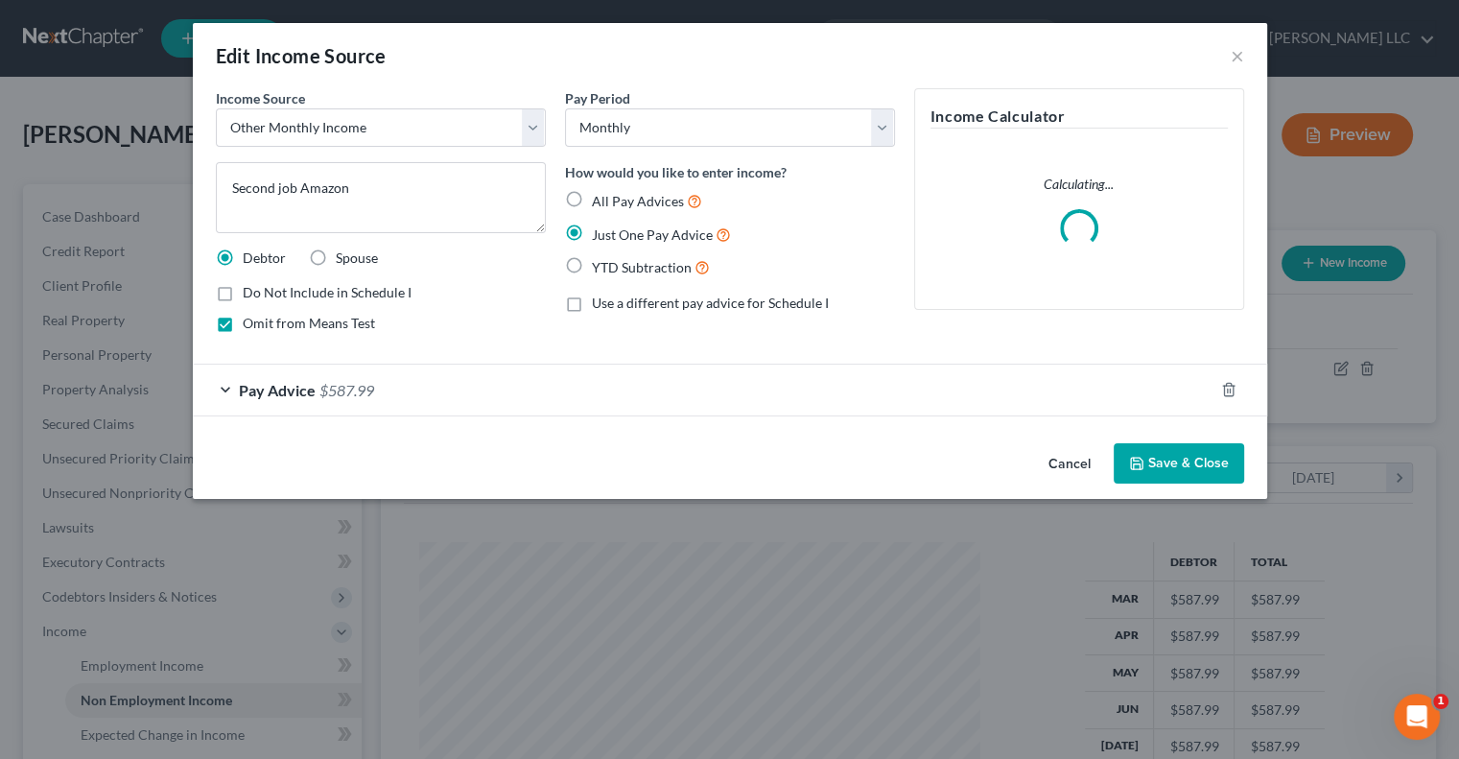
scroll to position [342, 599]
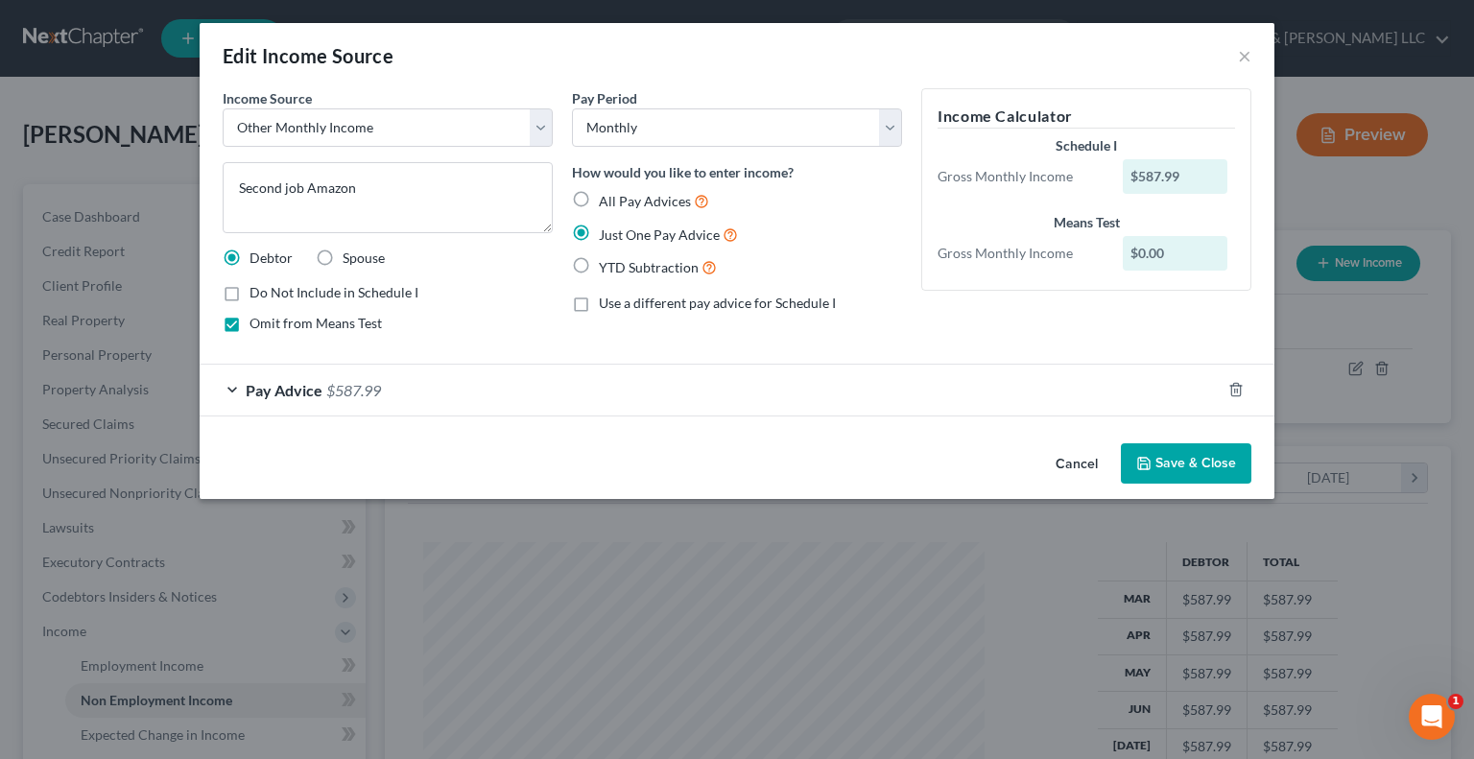
click at [230, 390] on div "Pay Advice $587.99" at bounding box center [710, 390] width 1021 height 51
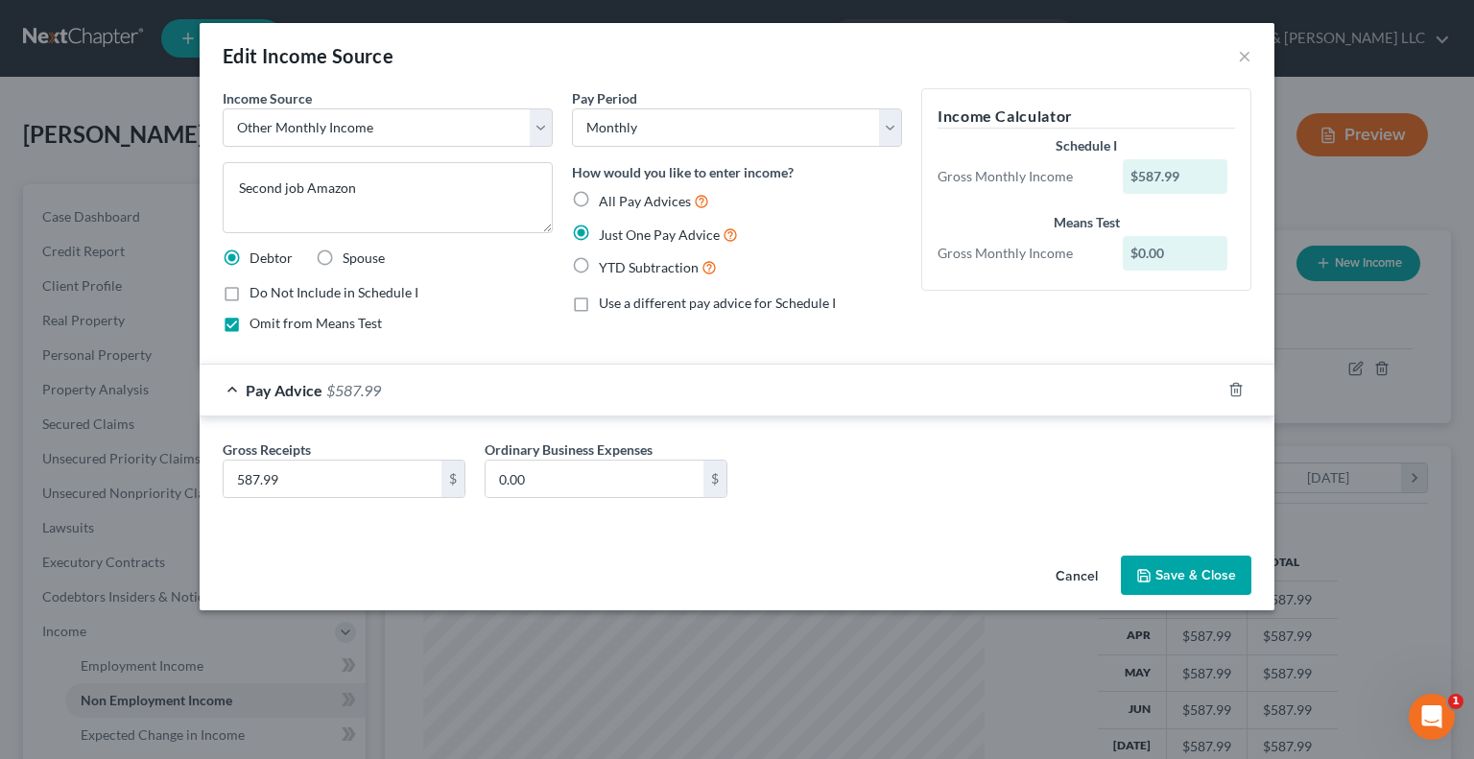
click at [230, 390] on div "Pay Advice $587.99" at bounding box center [710, 390] width 1021 height 51
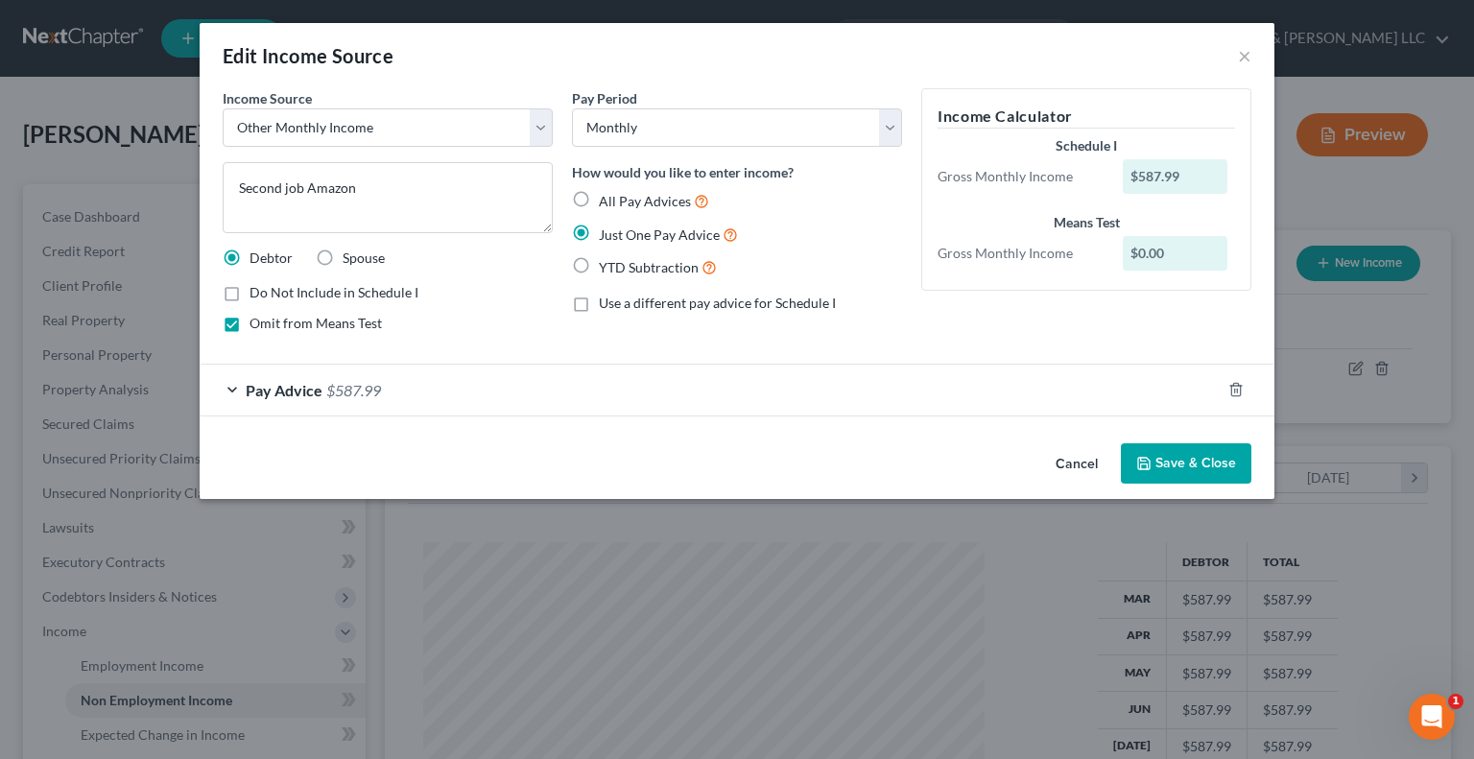
click at [1155, 465] on button "Save & Close" at bounding box center [1186, 463] width 130 height 40
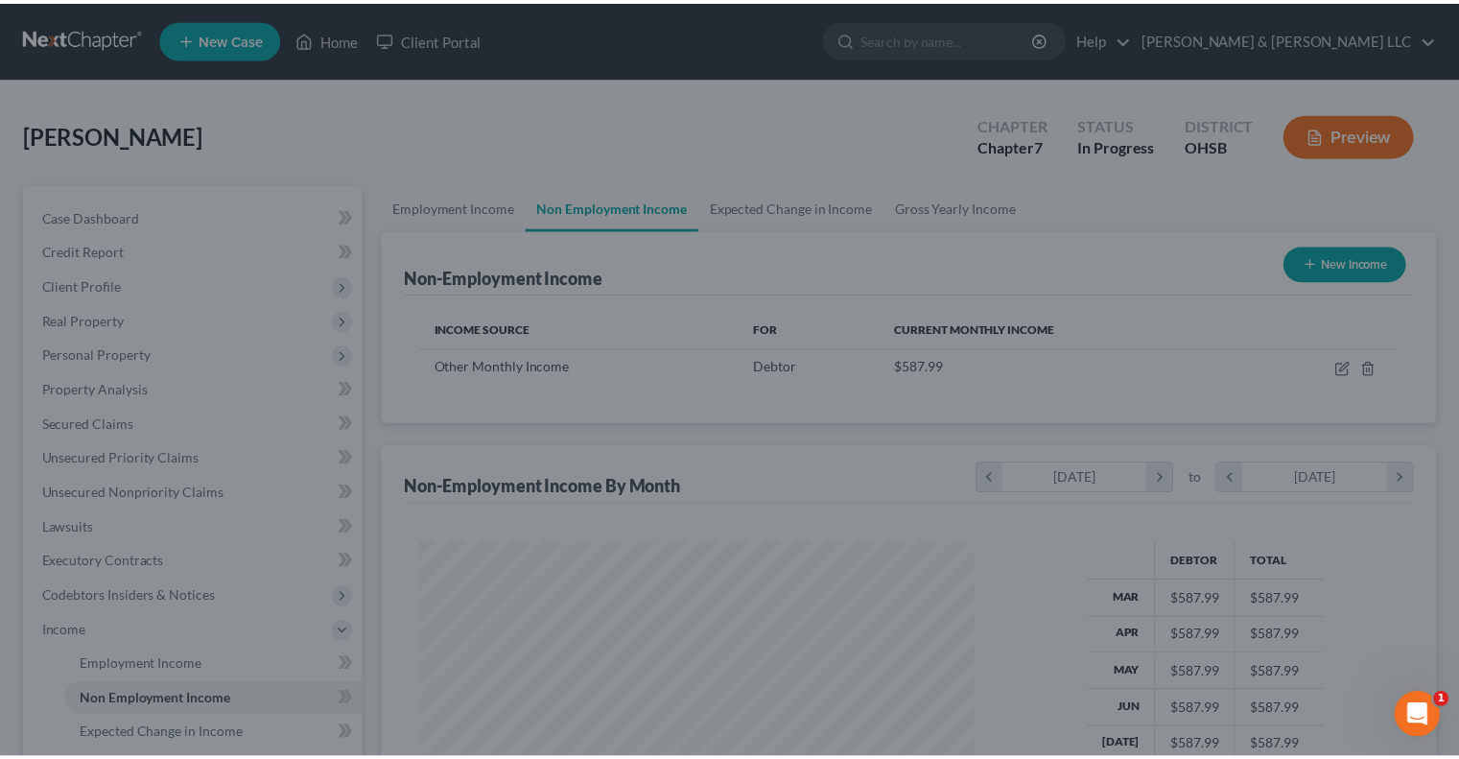
scroll to position [958990, 958738]
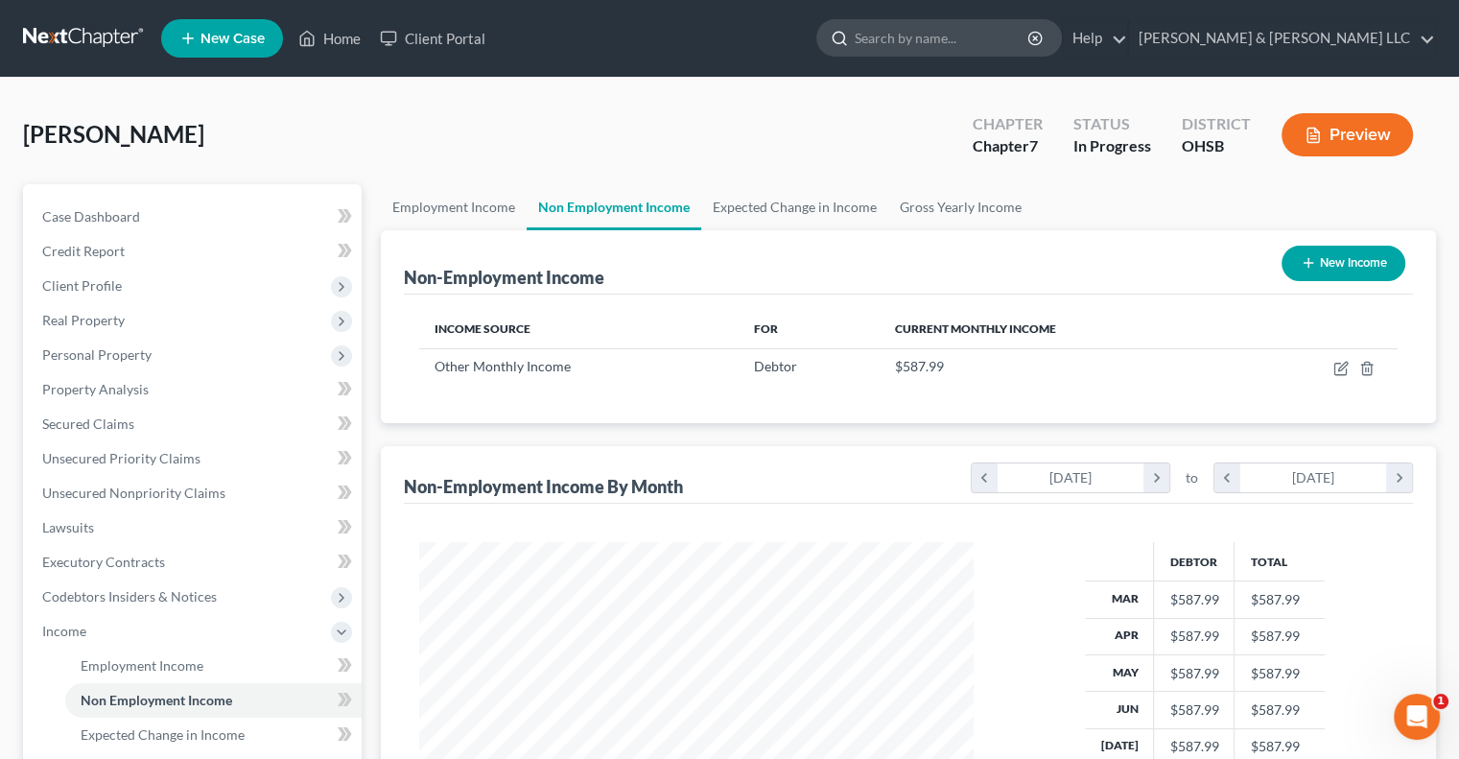
click at [1025, 39] on input "search" at bounding box center [943, 37] width 176 height 35
